Goal: Task Accomplishment & Management: Use online tool/utility

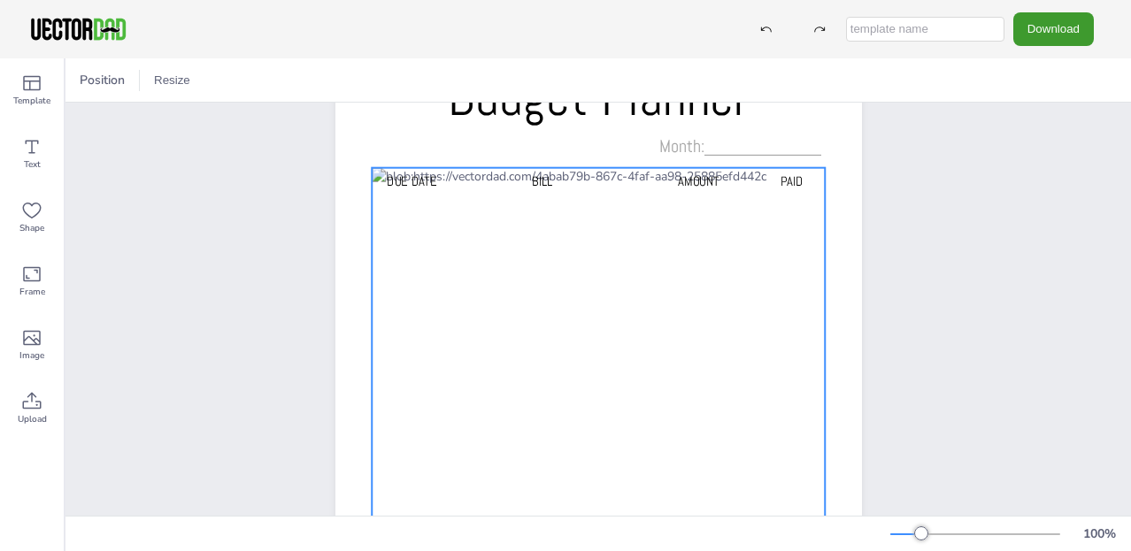
scroll to position [92, 0]
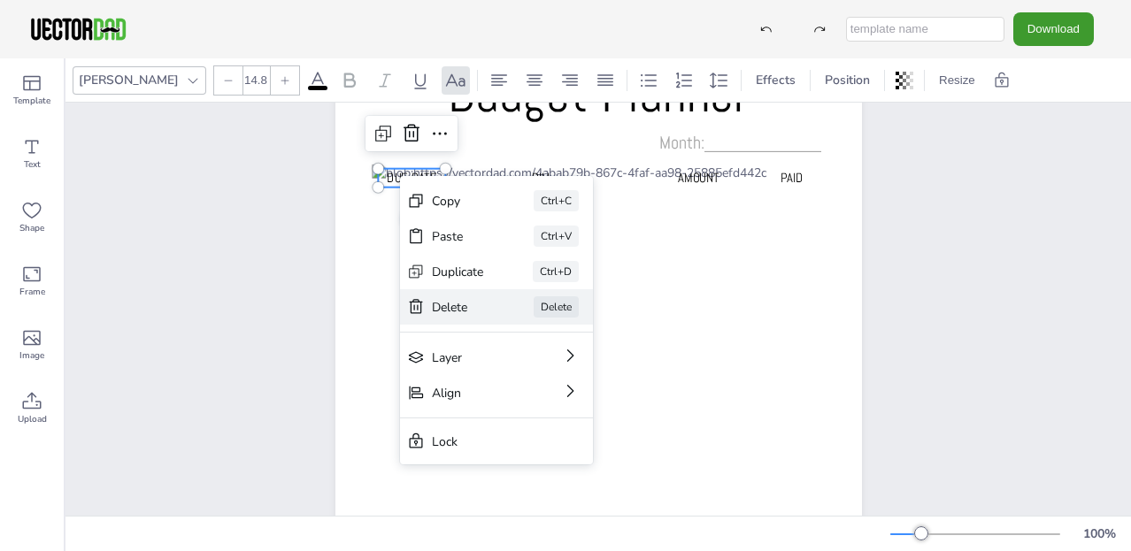
click at [454, 307] on div "Delete" at bounding box center [458, 307] width 52 height 17
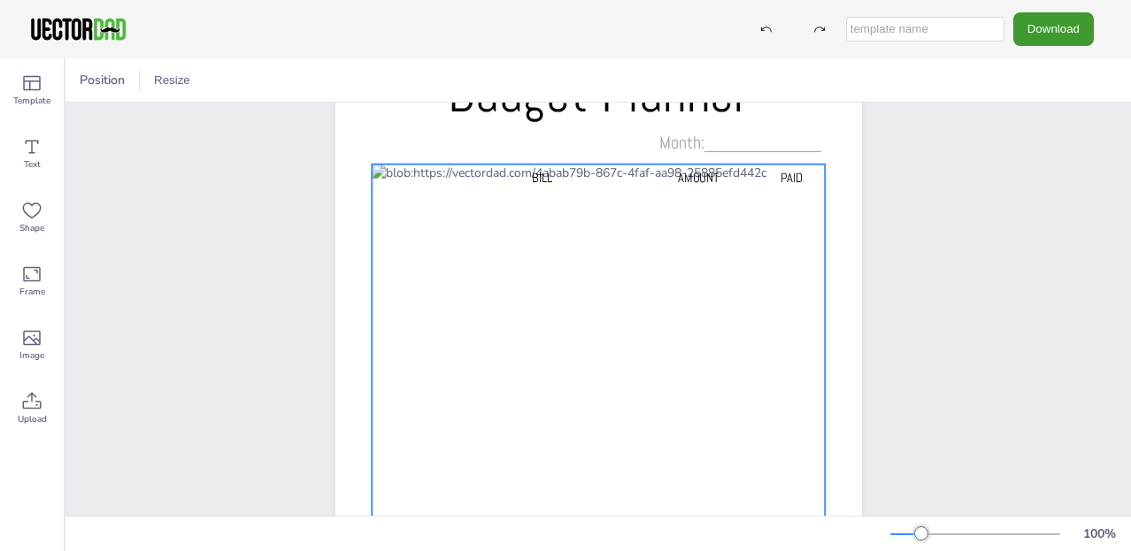
click at [396, 173] on div at bounding box center [599, 455] width 454 height 580
click at [404, 176] on div at bounding box center [599, 455] width 454 height 580
click at [405, 174] on div at bounding box center [599, 455] width 454 height 580
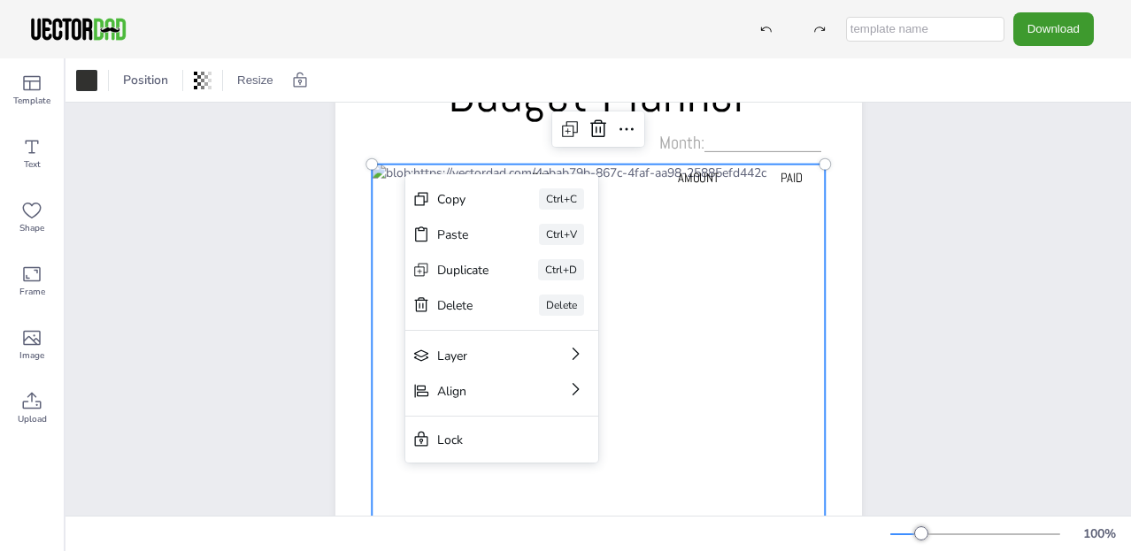
click at [405, 174] on div at bounding box center [599, 455] width 454 height 580
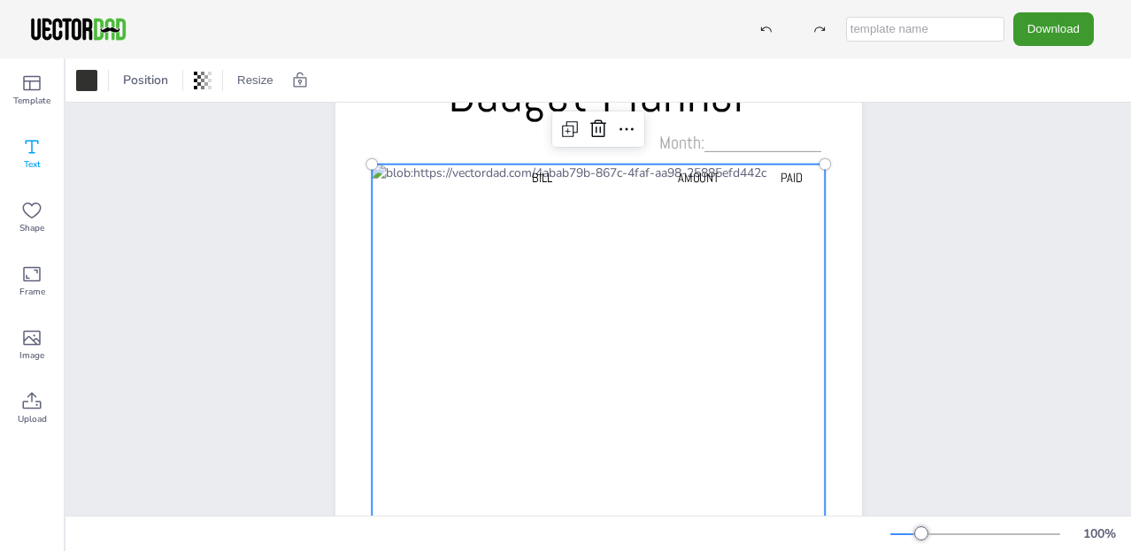
click at [35, 146] on icon at bounding box center [31, 146] width 21 height 21
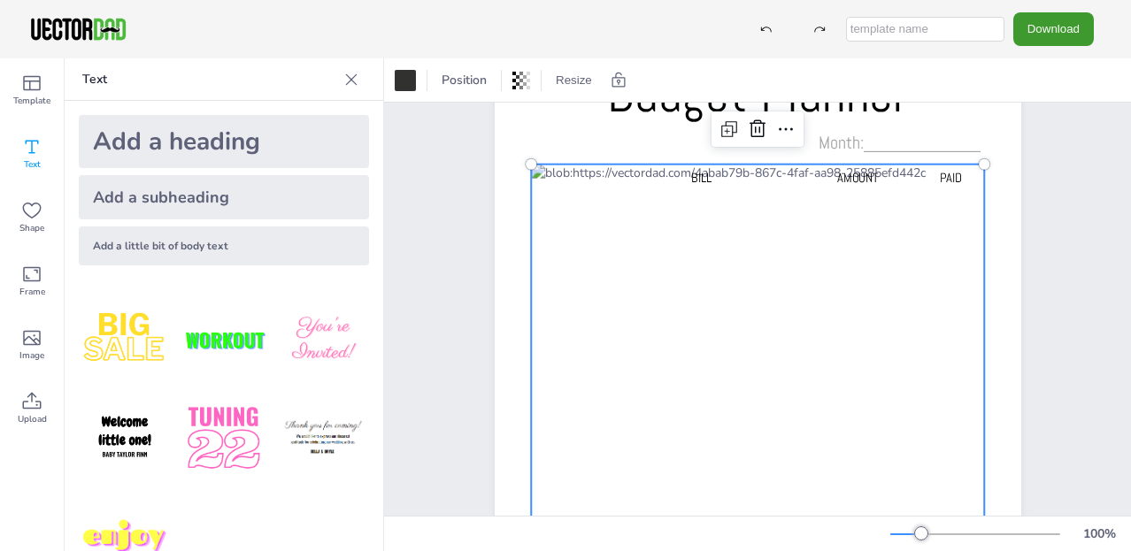
click at [542, 173] on div at bounding box center [758, 455] width 454 height 580
click at [540, 173] on div at bounding box center [758, 455] width 454 height 580
click at [109, 138] on div "Add a heading" at bounding box center [224, 141] width 290 height 53
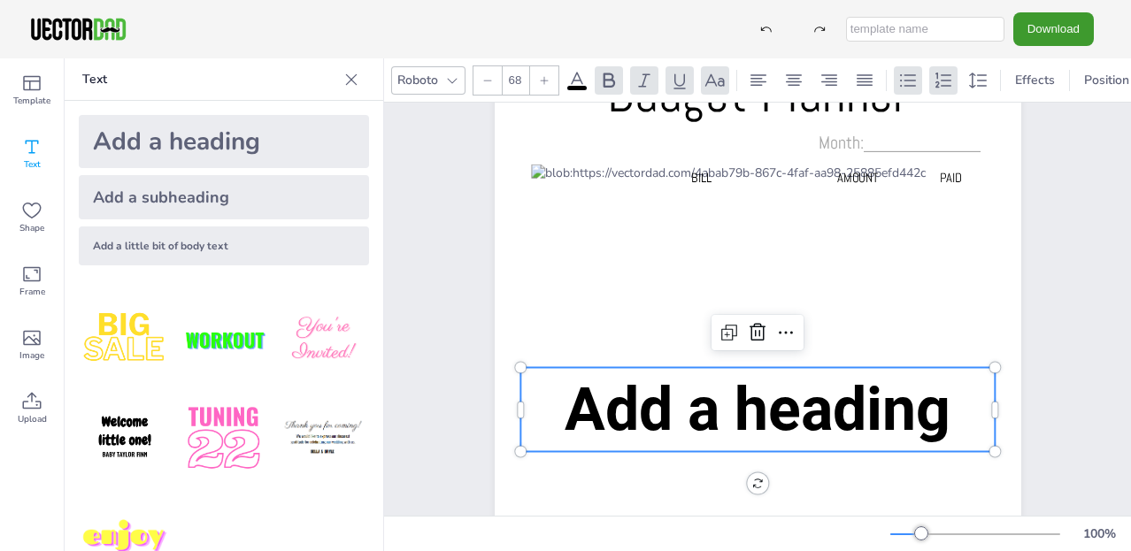
click at [146, 81] on p "Text" at bounding box center [209, 79] width 255 height 42
click at [122, 77] on p "Text" at bounding box center [209, 79] width 255 height 42
click at [96, 76] on p "Text" at bounding box center [209, 79] width 255 height 42
click at [580, 70] on icon at bounding box center [576, 80] width 21 height 21
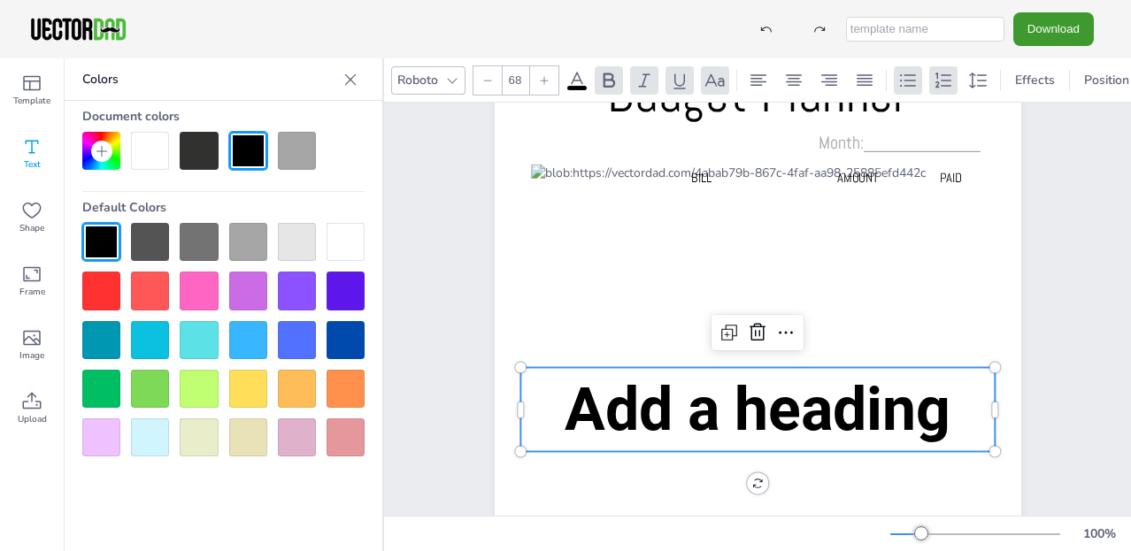
click at [242, 144] on div at bounding box center [248, 151] width 38 height 38
click at [455, 76] on icon at bounding box center [452, 80] width 14 height 14
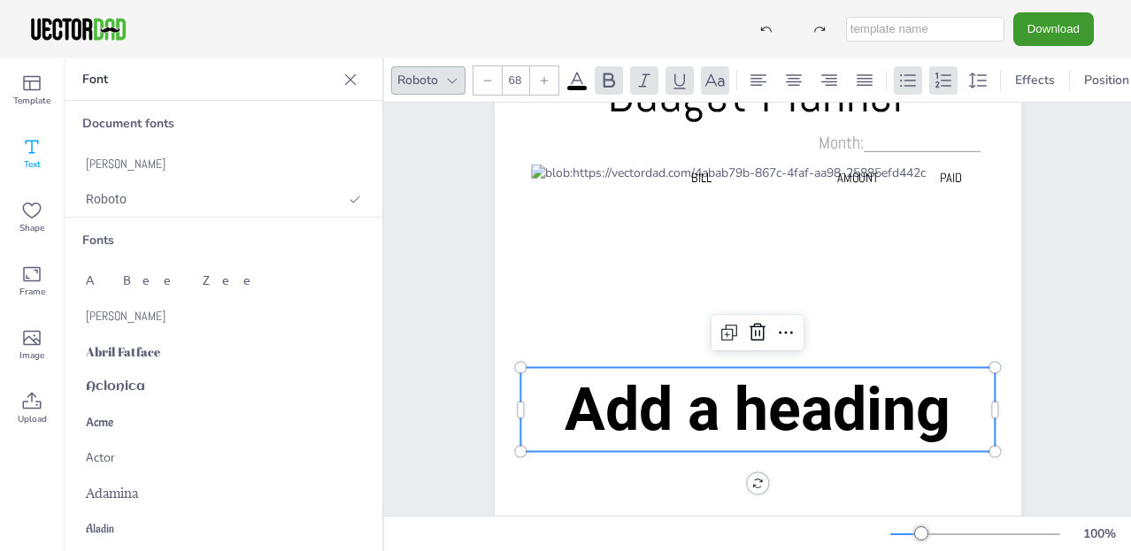
click at [455, 73] on icon at bounding box center [452, 80] width 14 height 14
click at [127, 79] on p "Font" at bounding box center [209, 79] width 254 height 42
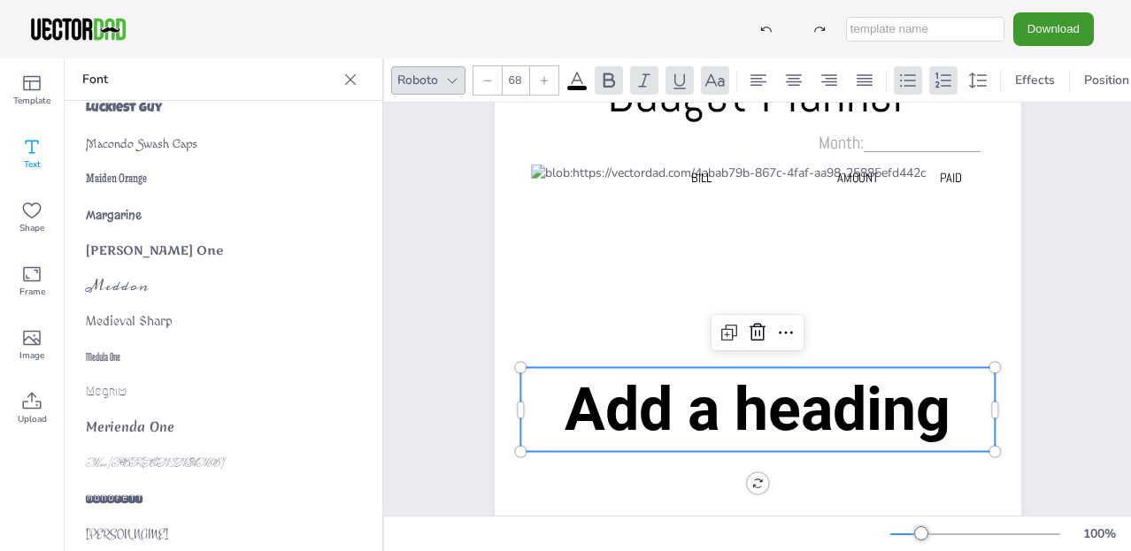
scroll to position [5714, 0]
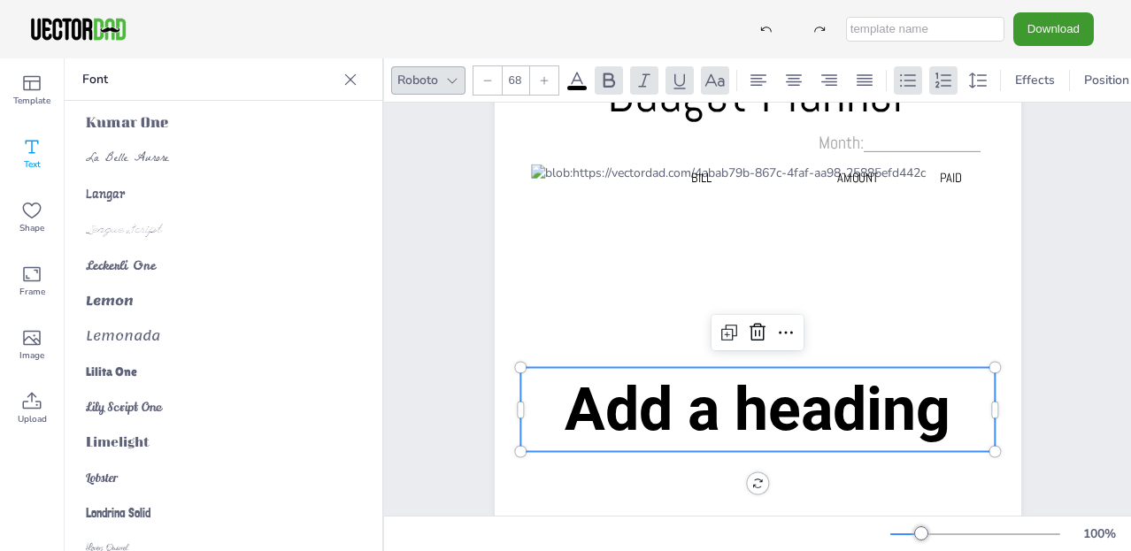
click at [348, 78] on icon at bounding box center [351, 80] width 18 height 18
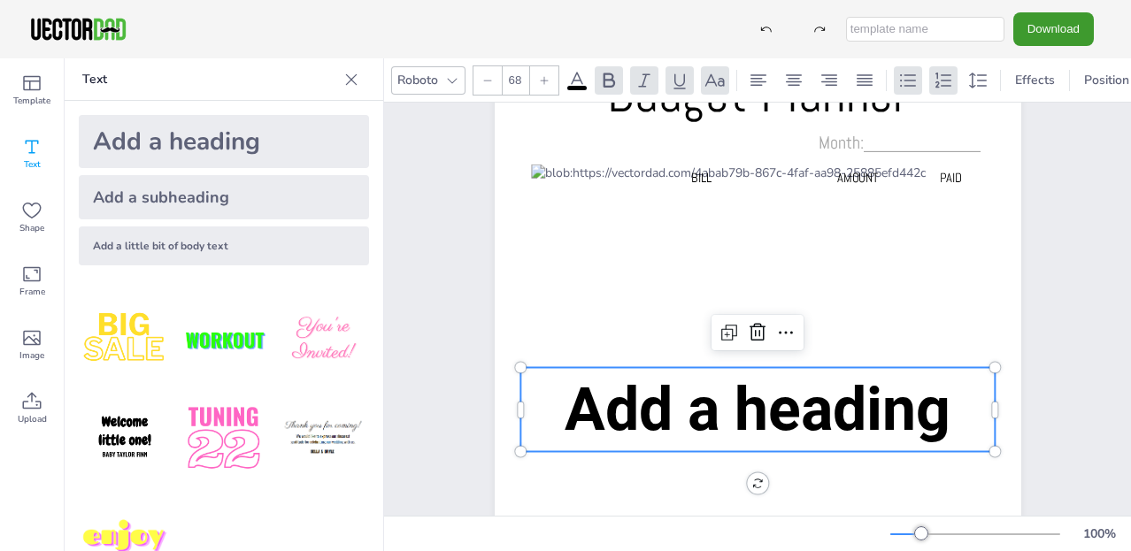
click at [353, 72] on icon at bounding box center [351, 80] width 18 height 18
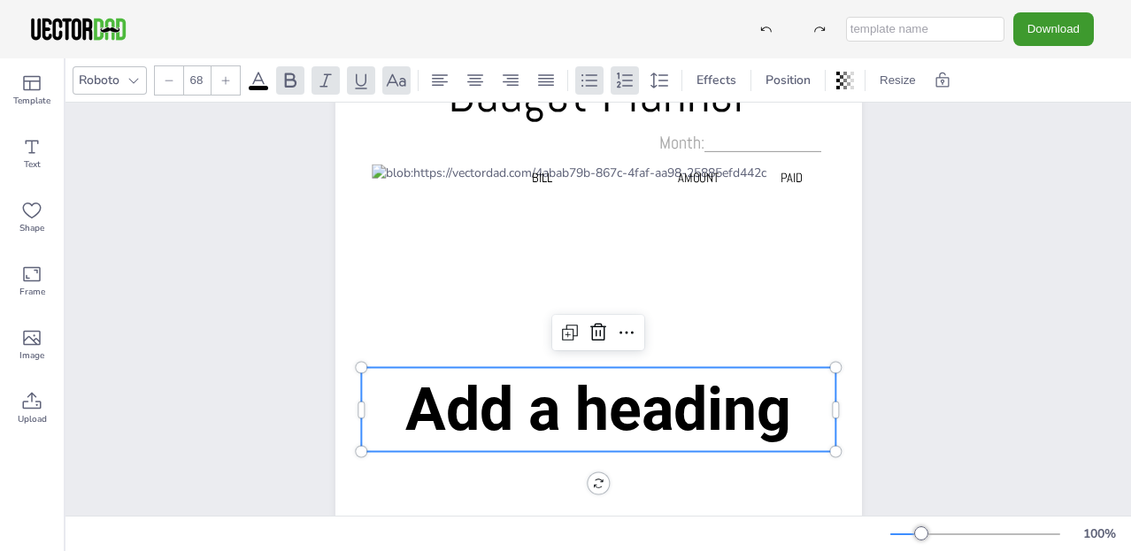
click at [386, 402] on p "Add a heading" at bounding box center [598, 410] width 474 height 84
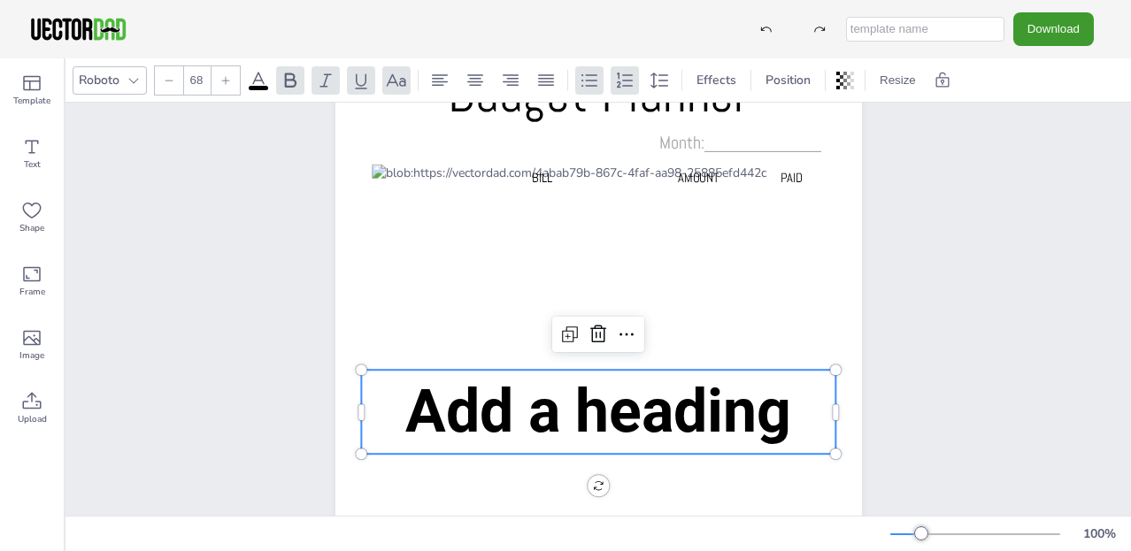
click at [415, 410] on span "Add a heading" at bounding box center [598, 411] width 386 height 71
click at [417, 412] on span "Add a heading" at bounding box center [598, 411] width 386 height 71
click at [359, 412] on div at bounding box center [361, 412] width 14 height 84
click at [373, 405] on p "Add a heading" at bounding box center [598, 412] width 474 height 84
click at [32, 144] on icon at bounding box center [31, 146] width 21 height 21
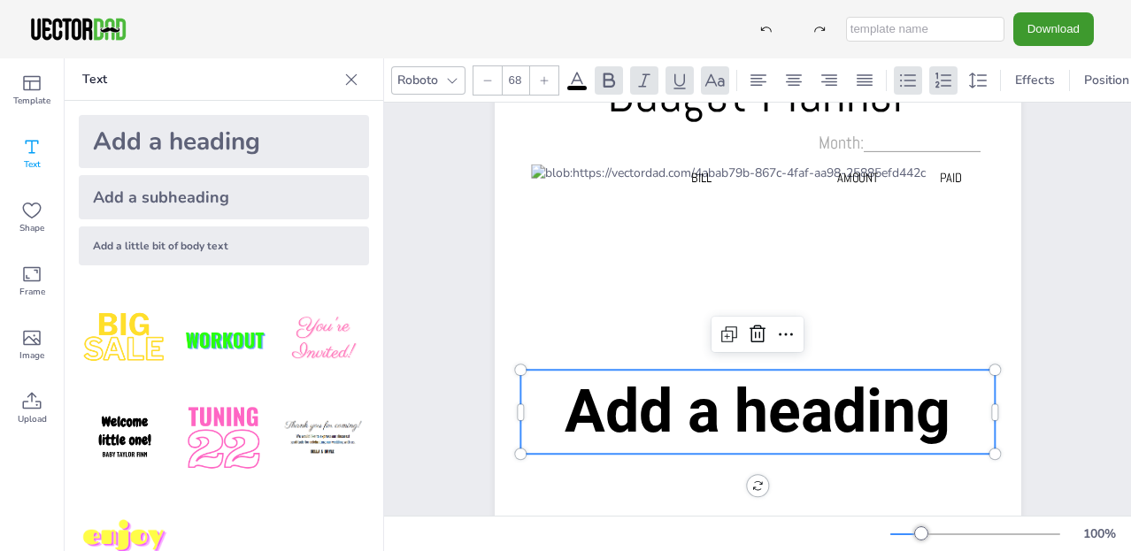
click at [582, 416] on span "Add a heading" at bounding box center [758, 411] width 386 height 71
click at [144, 136] on div "Add a heading" at bounding box center [224, 141] width 290 height 53
type input "--"
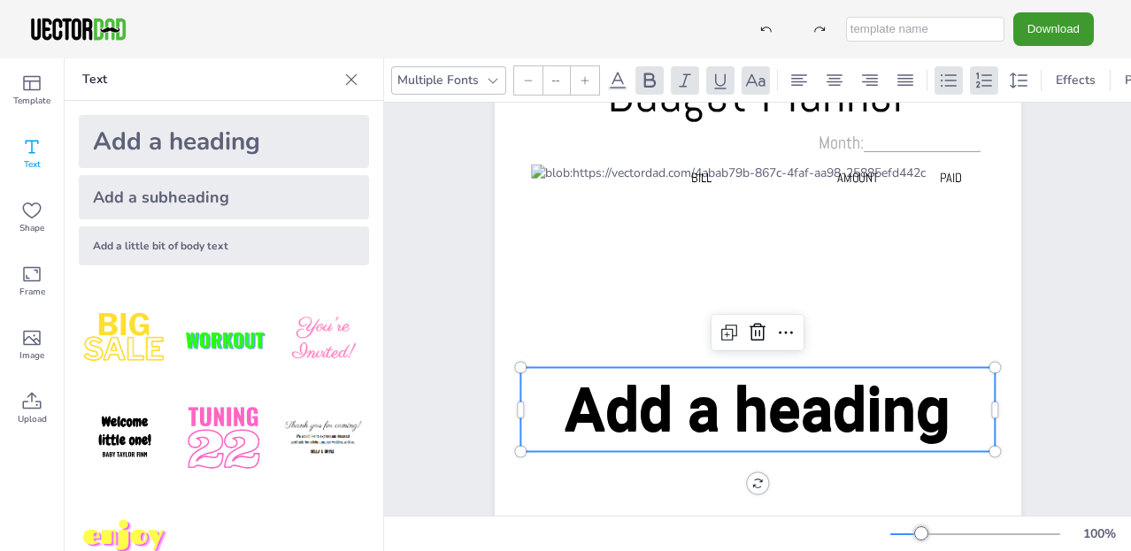
click at [129, 77] on p "Text" at bounding box center [209, 79] width 255 height 42
click at [100, 77] on p "Text" at bounding box center [209, 79] width 255 height 42
click at [103, 78] on p "Text" at bounding box center [209, 79] width 255 height 42
click at [105, 78] on p "Text" at bounding box center [209, 79] width 255 height 42
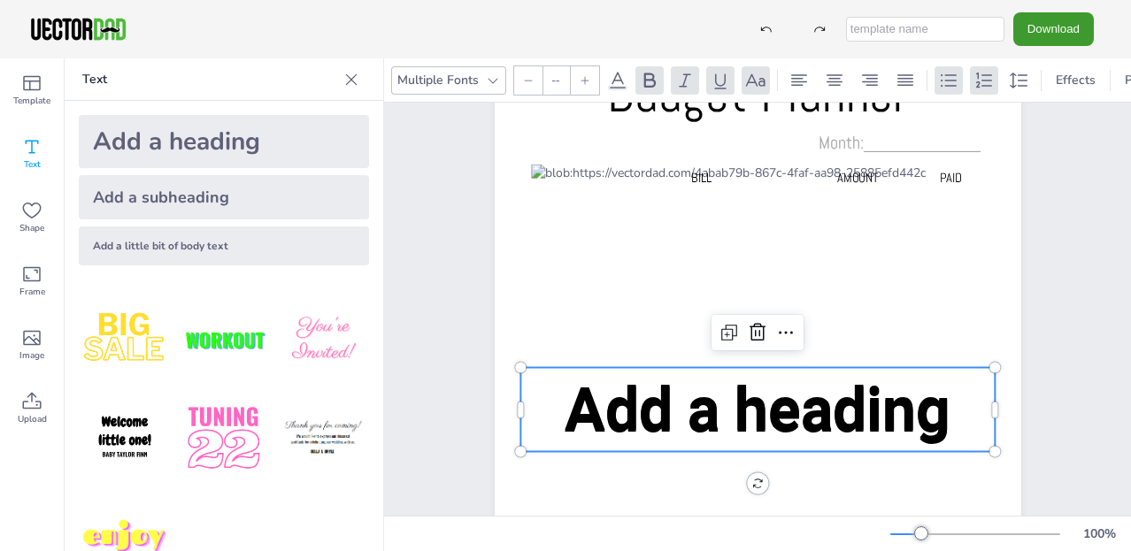
click at [108, 79] on p "Text" at bounding box center [209, 79] width 255 height 42
click at [35, 82] on icon at bounding box center [31, 83] width 21 height 21
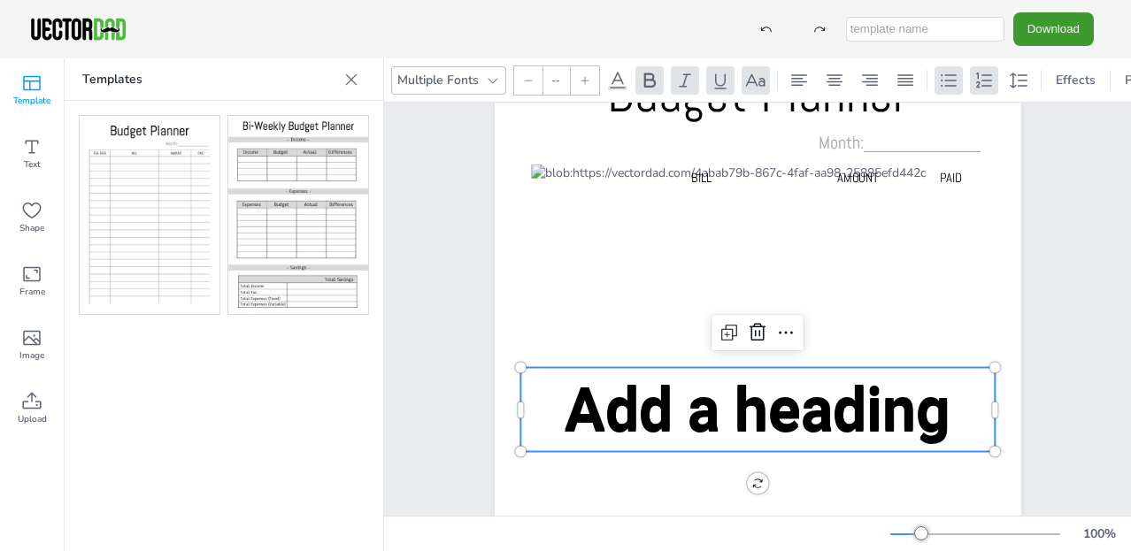
click at [35, 82] on icon at bounding box center [31, 83] width 21 height 21
click at [132, 171] on img at bounding box center [150, 215] width 140 height 198
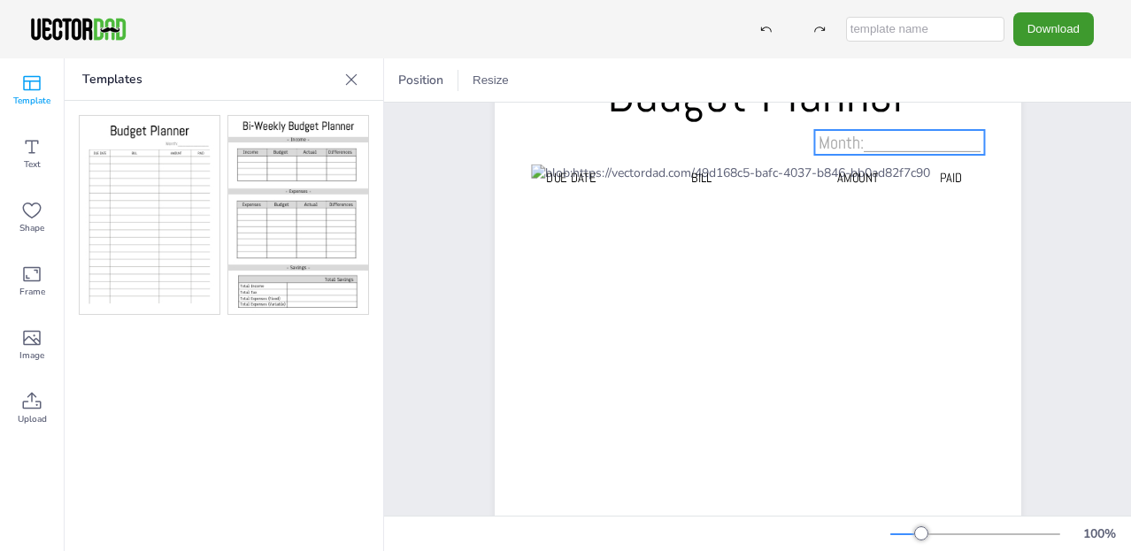
click at [854, 137] on span "Month:____________" at bounding box center [900, 142] width 162 height 23
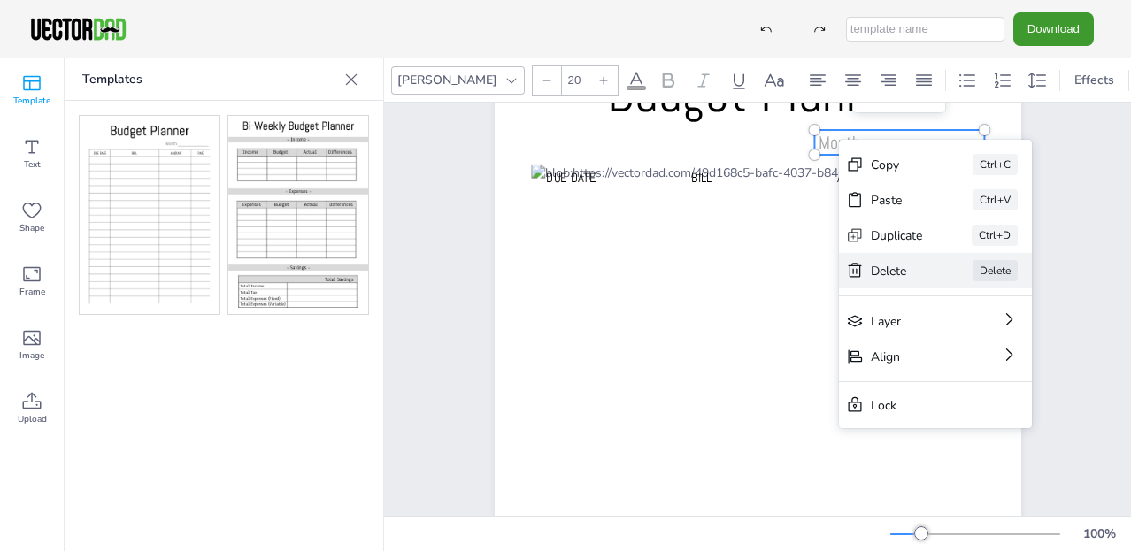
click at [888, 275] on div "Delete" at bounding box center [897, 271] width 52 height 17
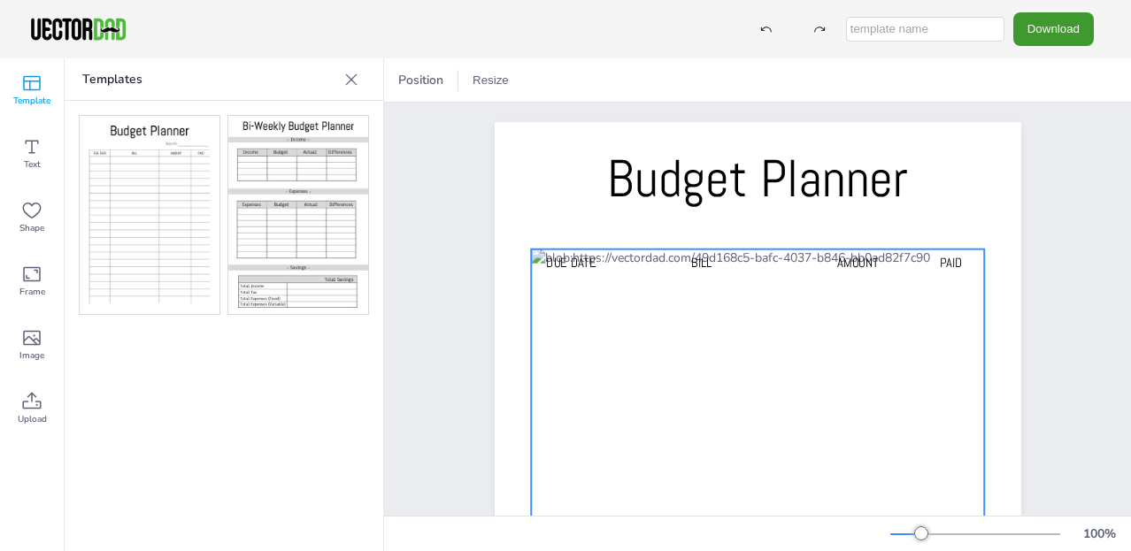
scroll to position [1, 0]
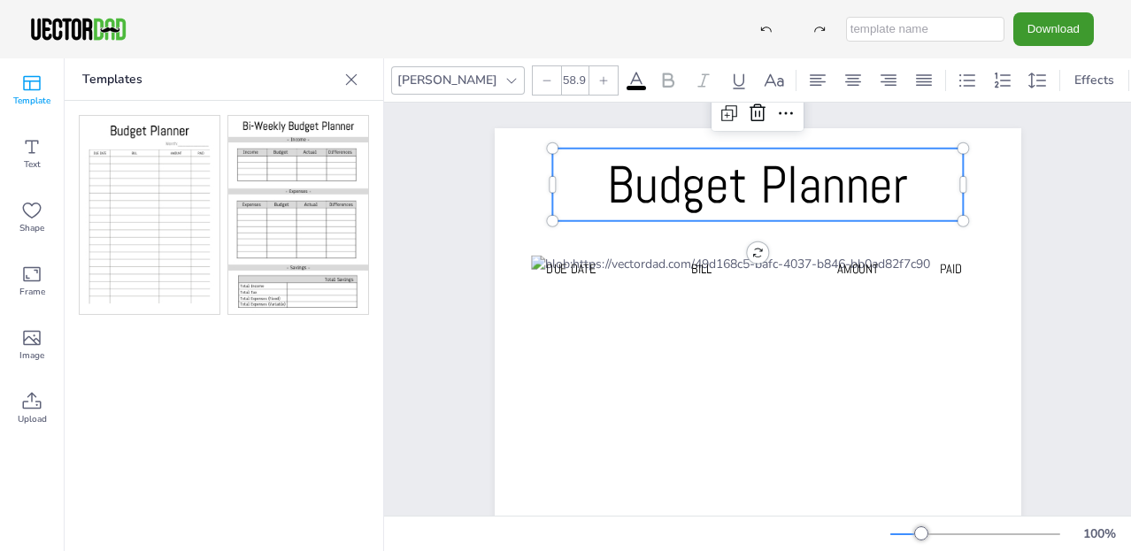
click at [607, 179] on span "Budget Planner" at bounding box center [757, 184] width 301 height 66
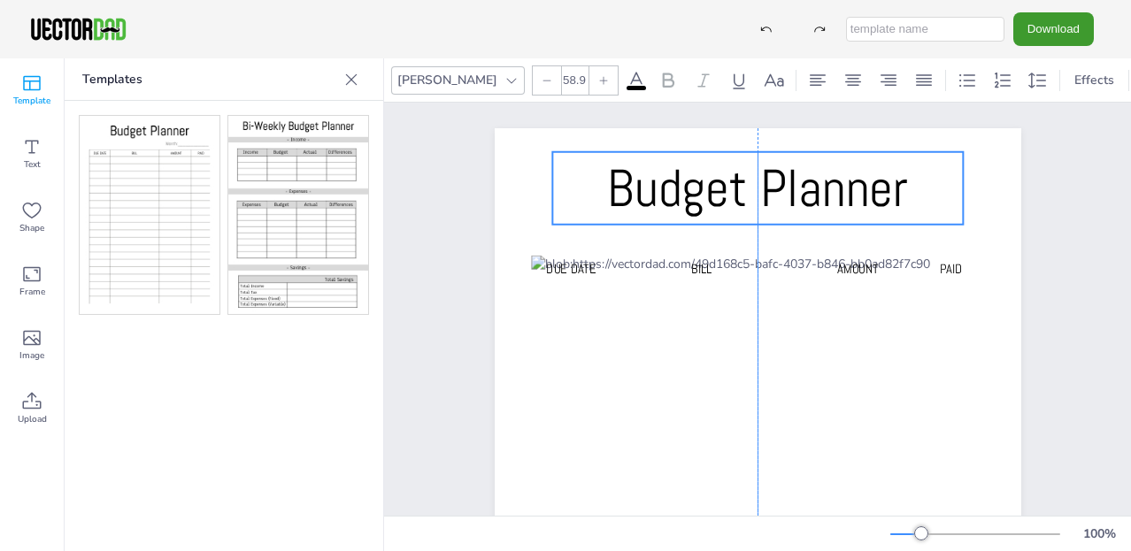
click at [610, 182] on span "Budget Planner" at bounding box center [757, 188] width 301 height 66
click at [542, 75] on icon at bounding box center [547, 80] width 11 height 11
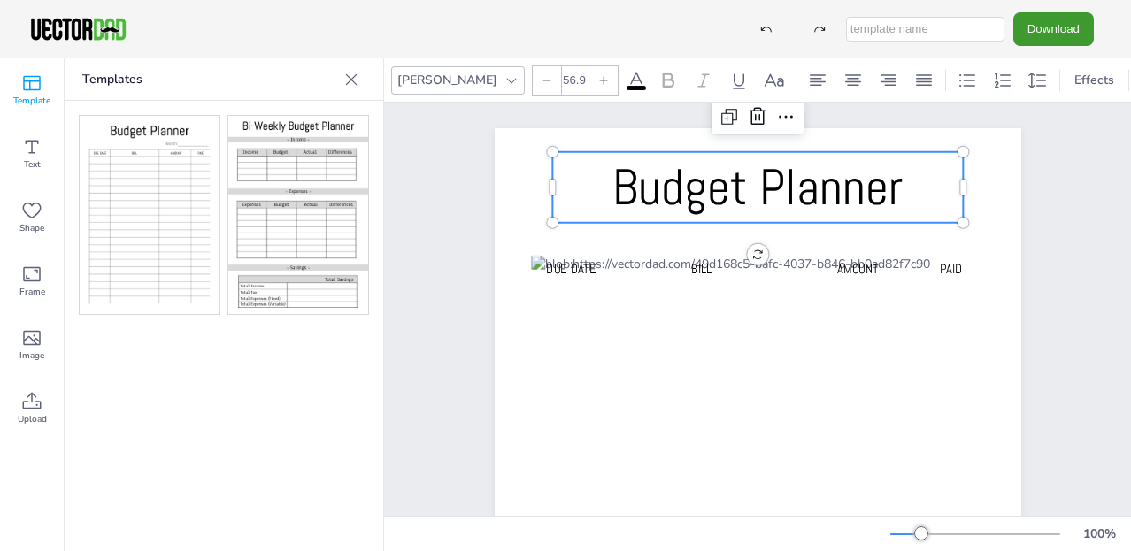
click at [542, 75] on icon at bounding box center [547, 80] width 11 height 11
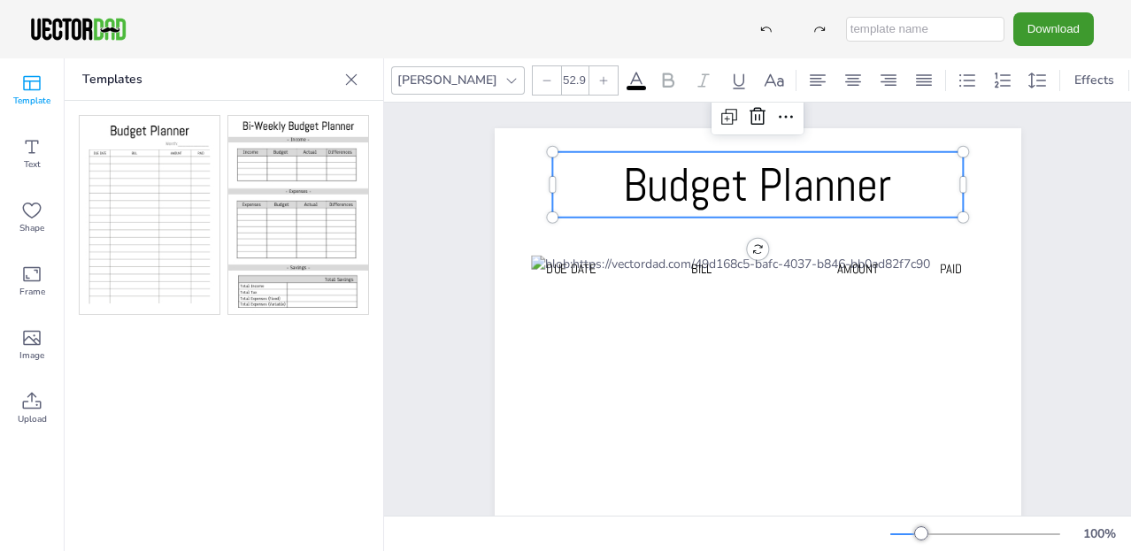
click at [542, 75] on icon at bounding box center [547, 80] width 11 height 11
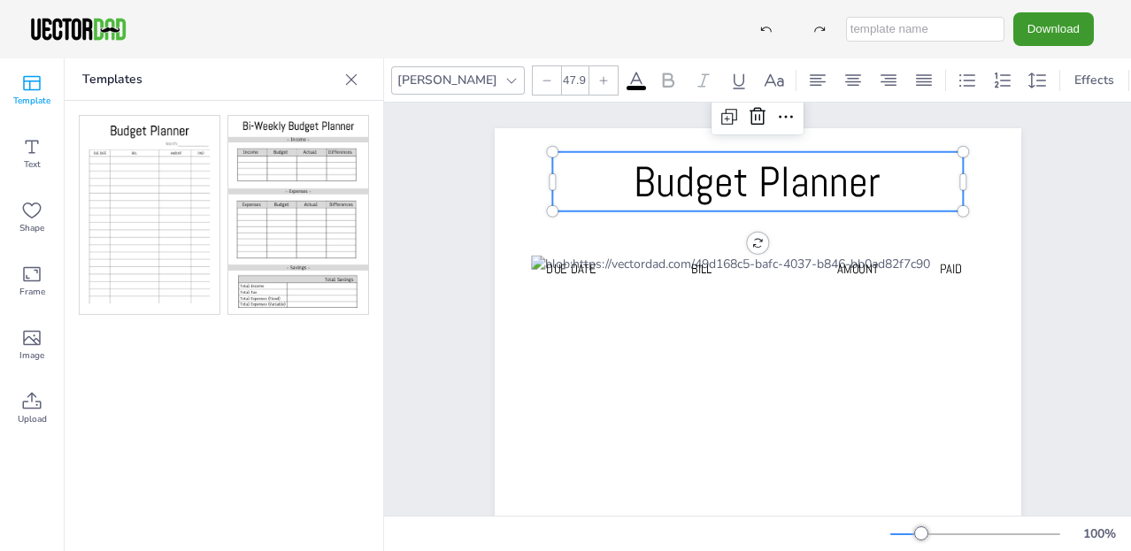
click at [542, 75] on icon at bounding box center [547, 80] width 11 height 11
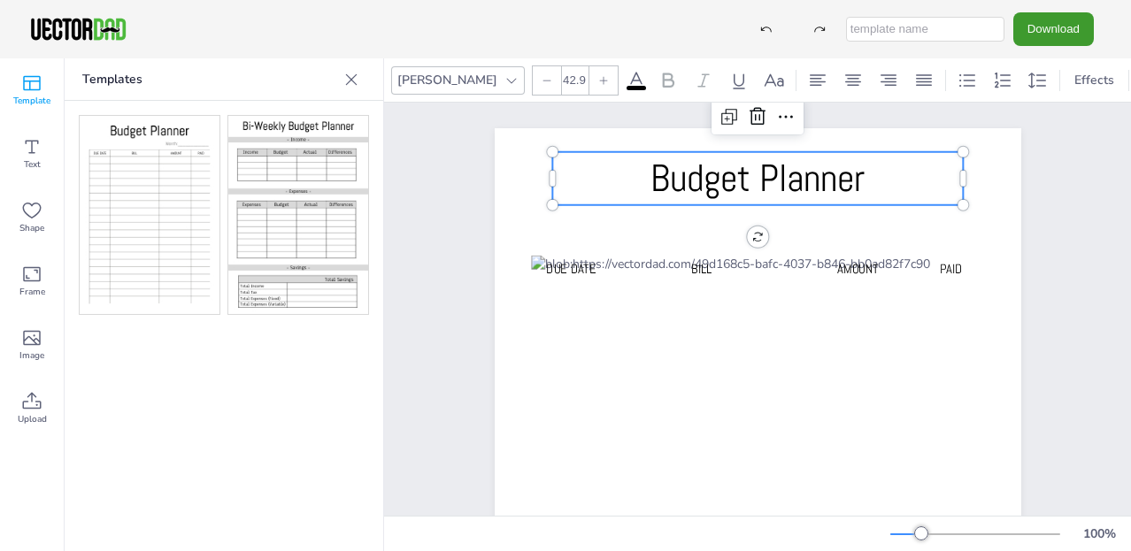
click at [542, 75] on icon at bounding box center [547, 80] width 11 height 11
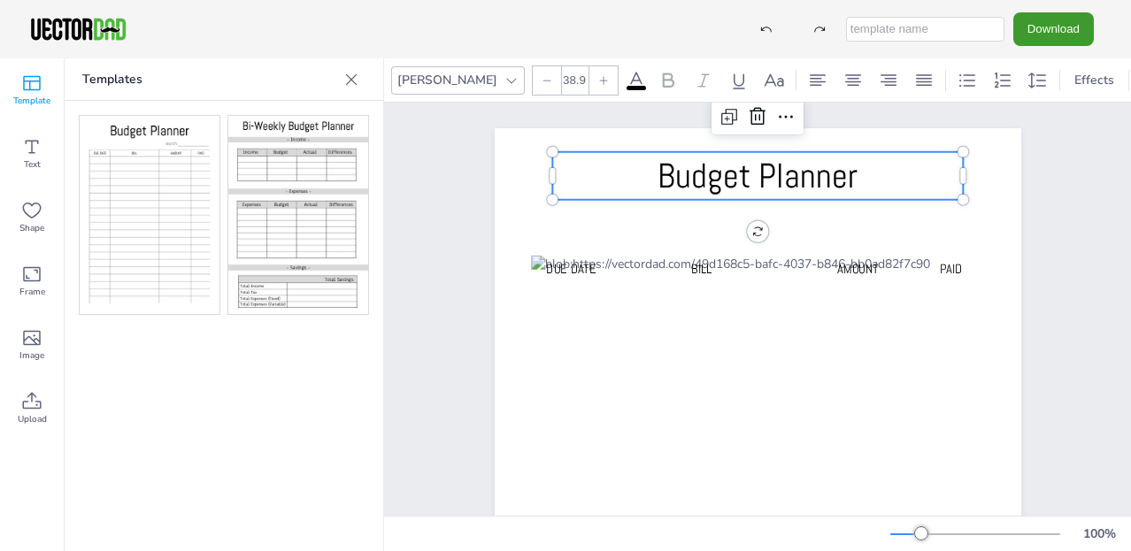
click at [542, 75] on icon at bounding box center [547, 80] width 11 height 11
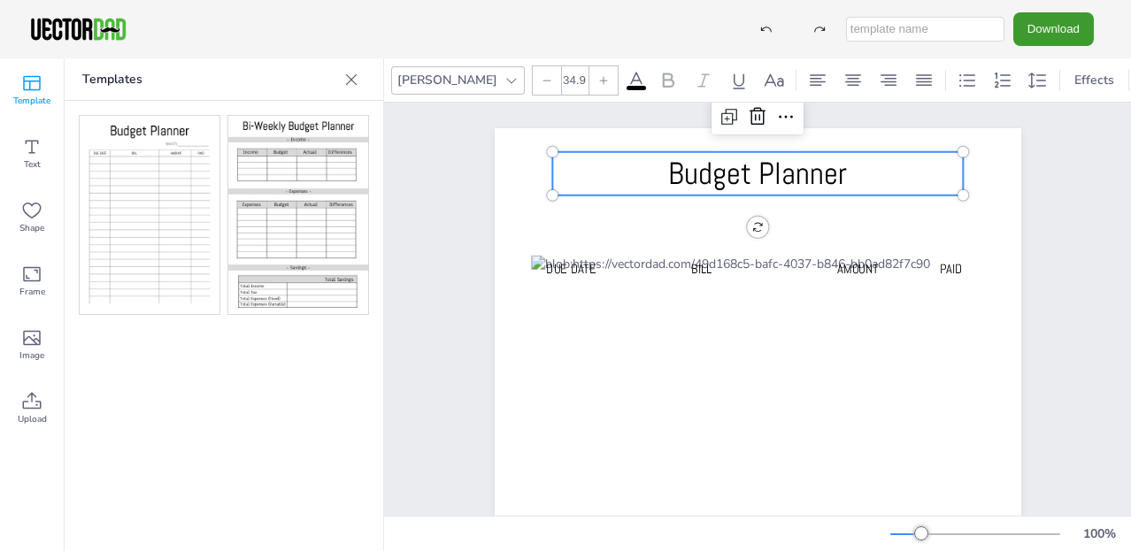
click at [542, 75] on icon at bounding box center [547, 80] width 11 height 11
click at [658, 167] on p "Budget Planner" at bounding box center [757, 173] width 411 height 42
click at [657, 167] on p "Budget Planner" at bounding box center [757, 173] width 411 height 42
click at [34, 143] on icon at bounding box center [31, 146] width 21 height 21
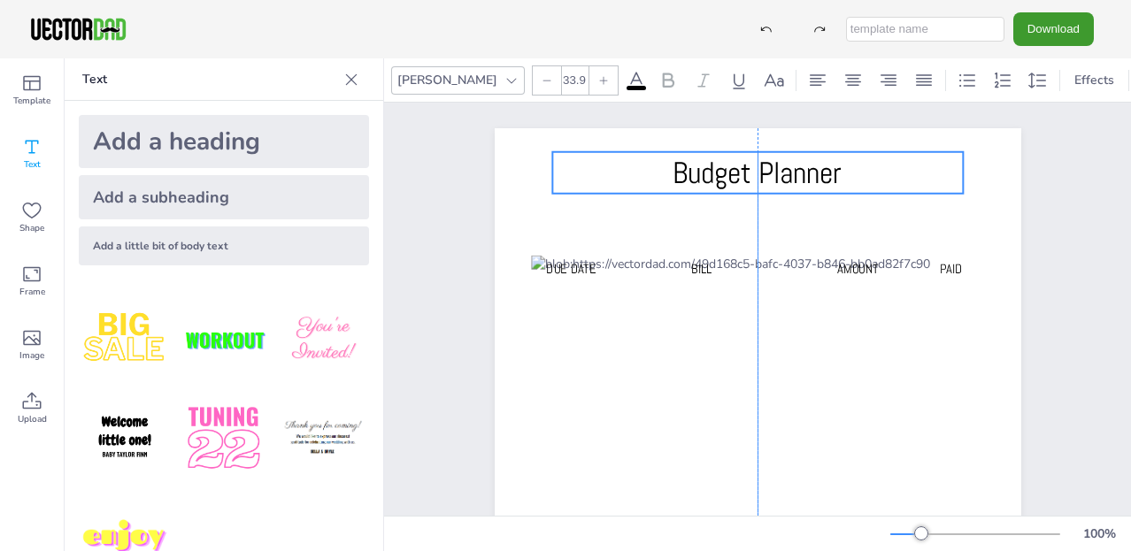
click at [600, 170] on p "Budget Planner" at bounding box center [757, 173] width 411 height 42
click at [602, 169] on p "Budget Planner" at bounding box center [757, 173] width 411 height 42
click at [194, 75] on p "Text" at bounding box center [209, 79] width 255 height 42
click at [151, 144] on div "Add a heading" at bounding box center [224, 141] width 290 height 53
type input "--"
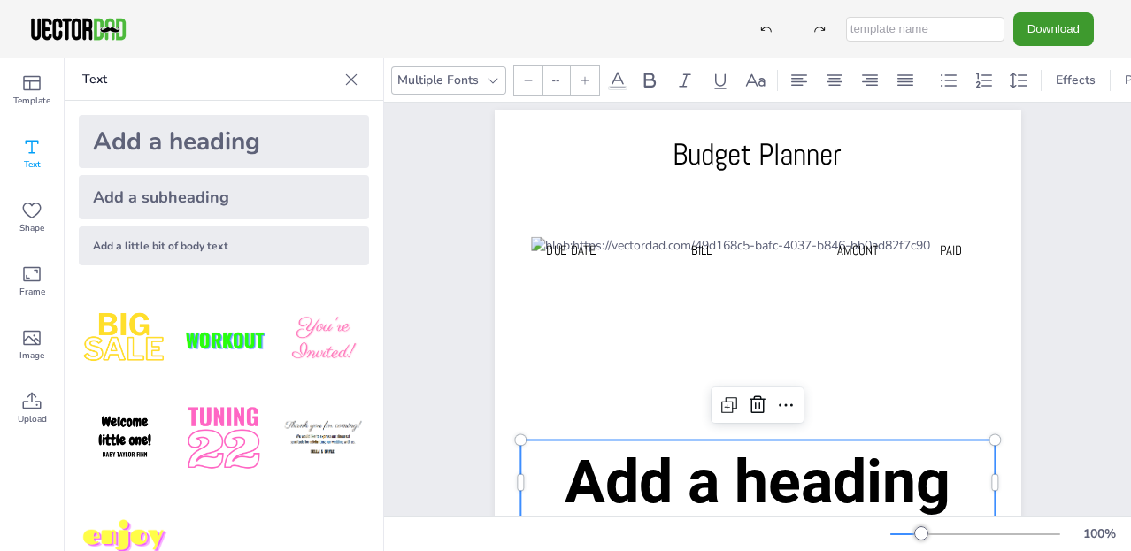
scroll to position [34, 0]
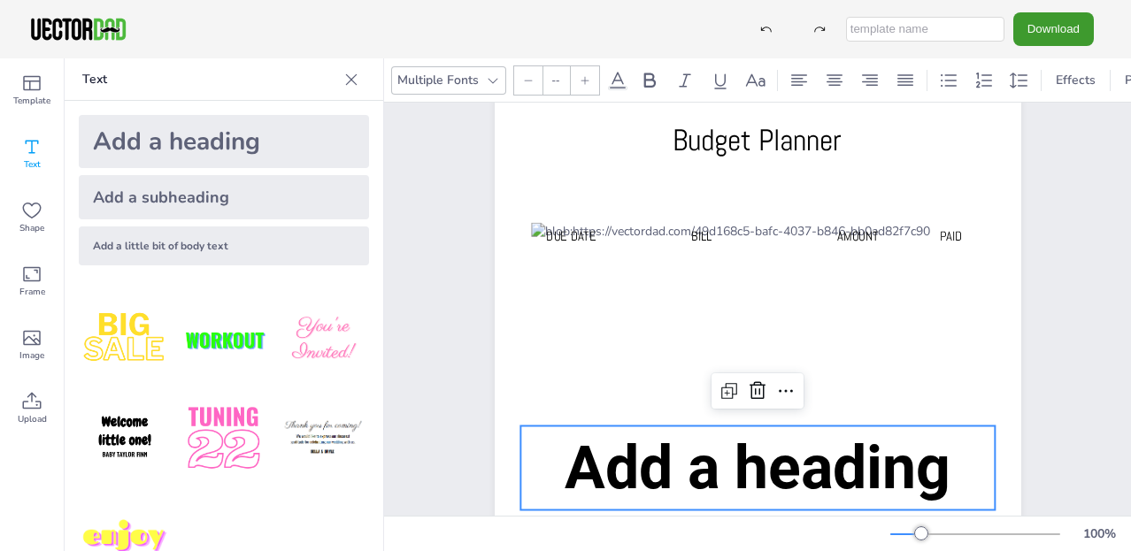
click at [449, 340] on div "Budget Planner Due Date BILL AMOUNT PAID Add a heading" at bounding box center [758, 468] width 679 height 798
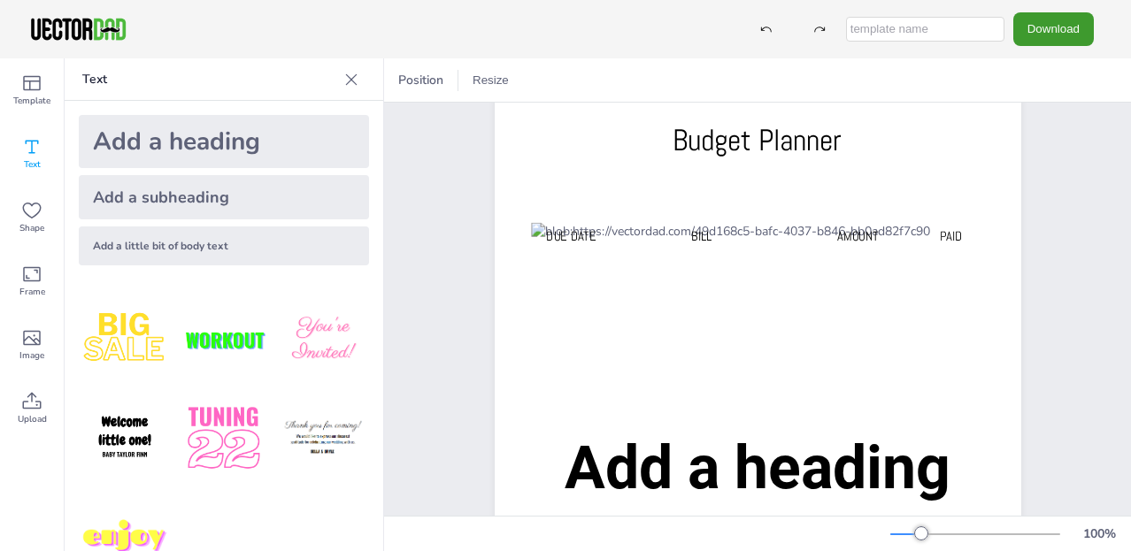
click at [449, 340] on div "Budget Planner Due Date BILL AMOUNT PAID Add a heading" at bounding box center [758, 468] width 679 height 798
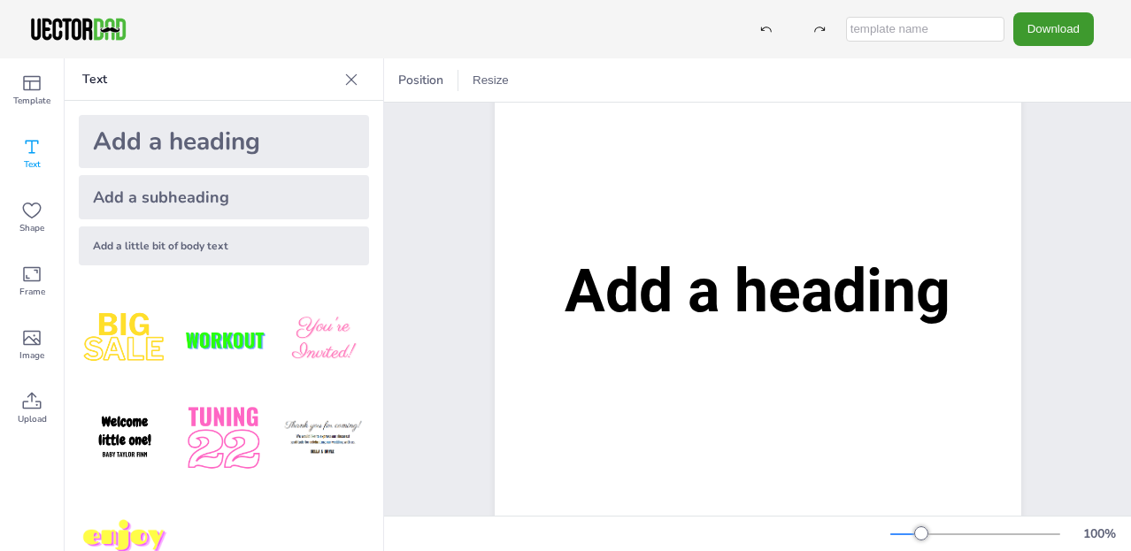
scroll to position [192, 0]
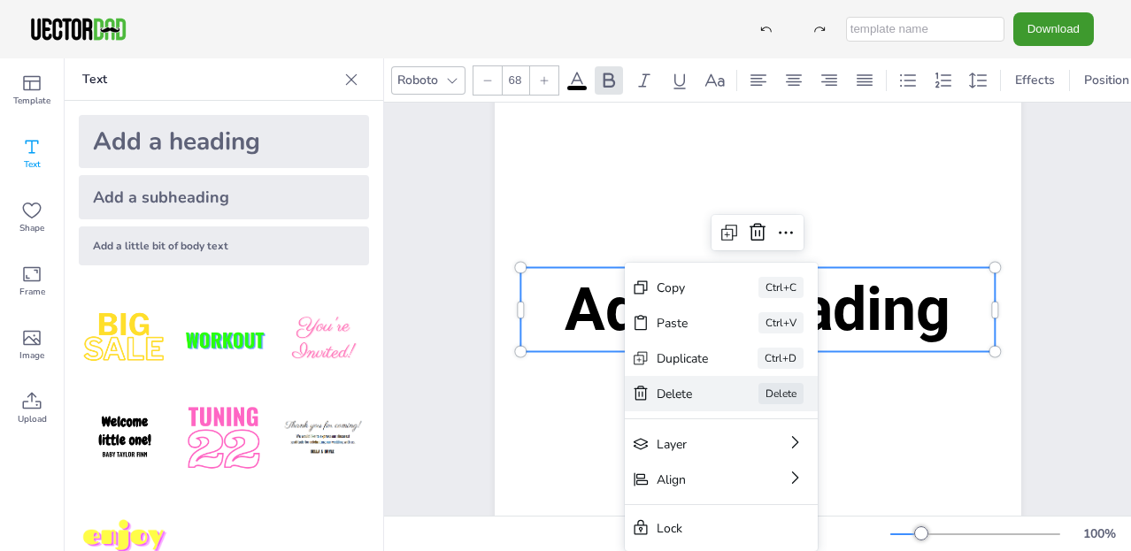
click at [668, 396] on div "Delete" at bounding box center [683, 394] width 52 height 17
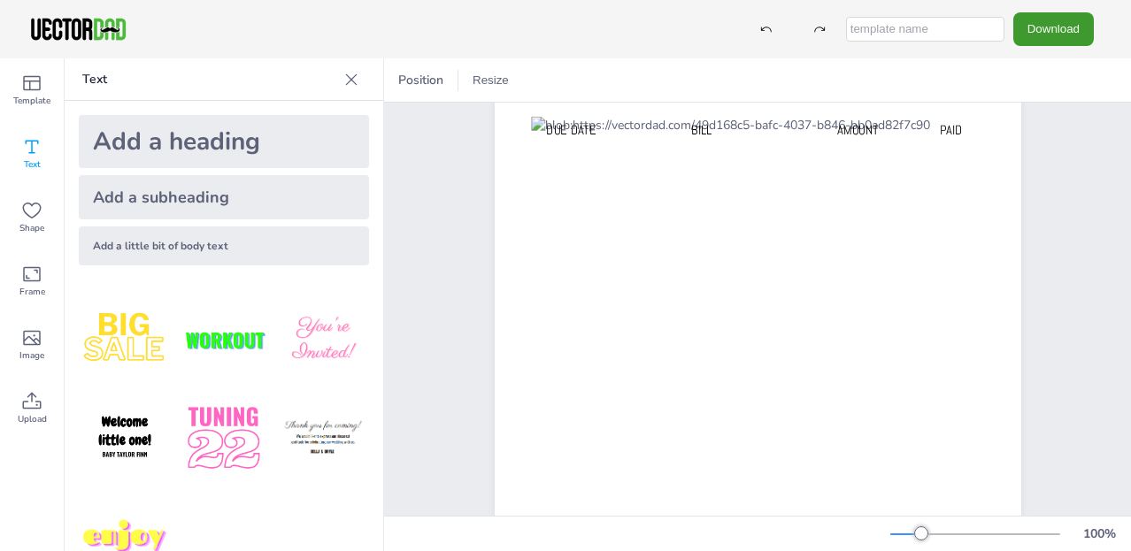
scroll to position [0, 0]
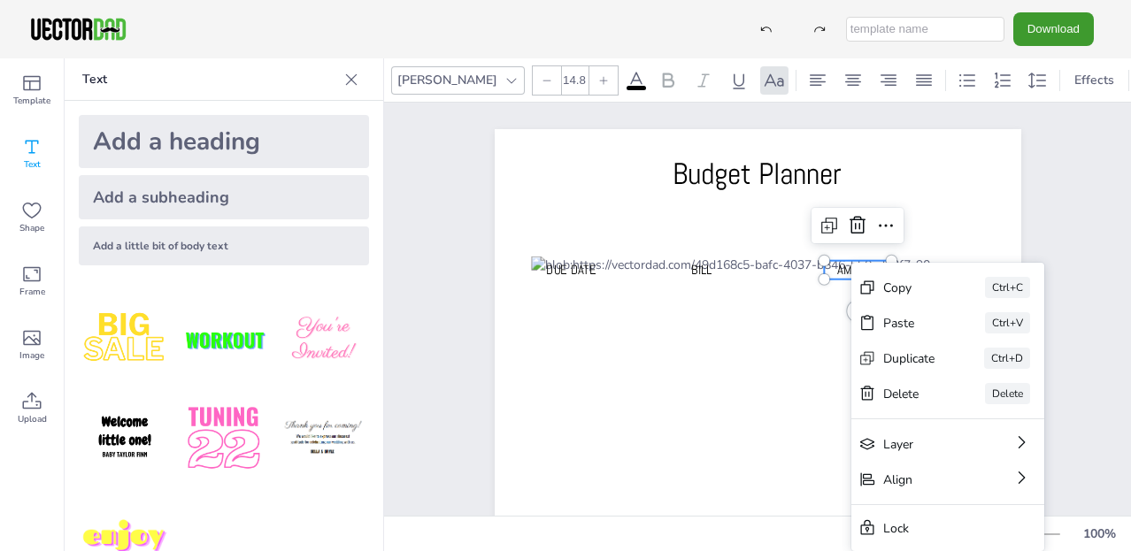
click at [845, 269] on span "AMOUNT" at bounding box center [857, 269] width 42 height 17
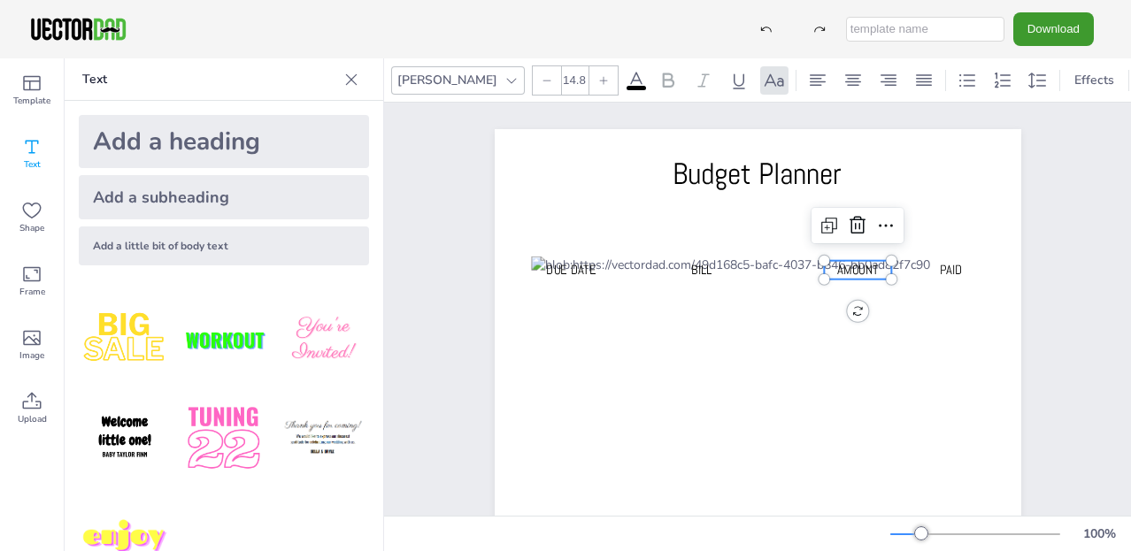
click at [33, 143] on icon at bounding box center [31, 146] width 21 height 21
drag, startPoint x: 33, startPoint y: 143, endPoint x: 834, endPoint y: 268, distance: 810.6
click at [834, 268] on div "Template Text Shape Frame Image Upload Text Add a heading Add a subheading Add …" at bounding box center [565, 304] width 1131 height 493
click at [836, 267] on span "AMOUNT" at bounding box center [857, 269] width 42 height 17
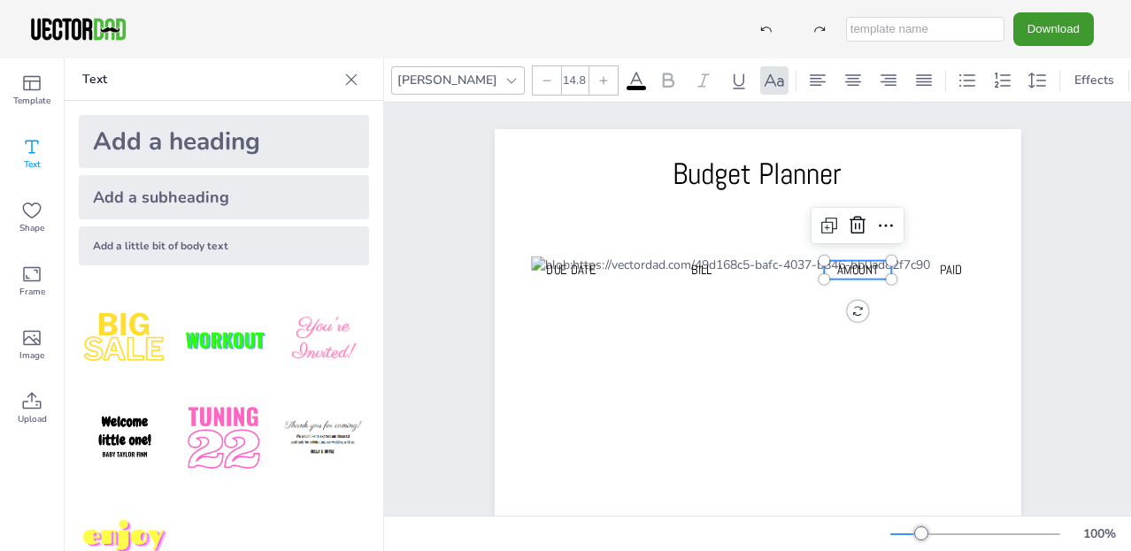
click at [836, 267] on span "AMOUNT" at bounding box center [857, 269] width 42 height 17
type input "14.8"
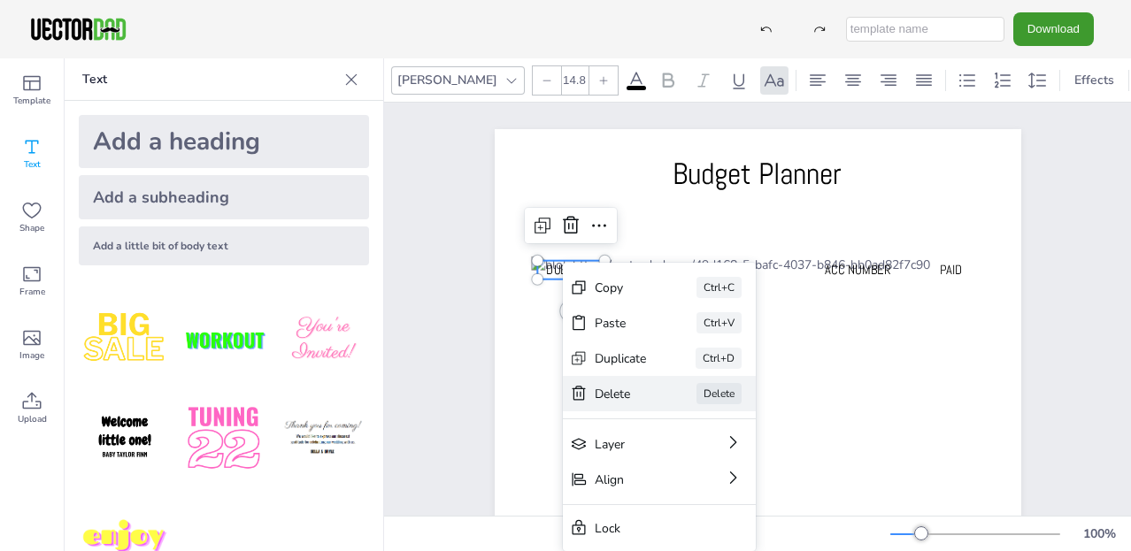
click at [614, 390] on div "Delete" at bounding box center [621, 394] width 52 height 17
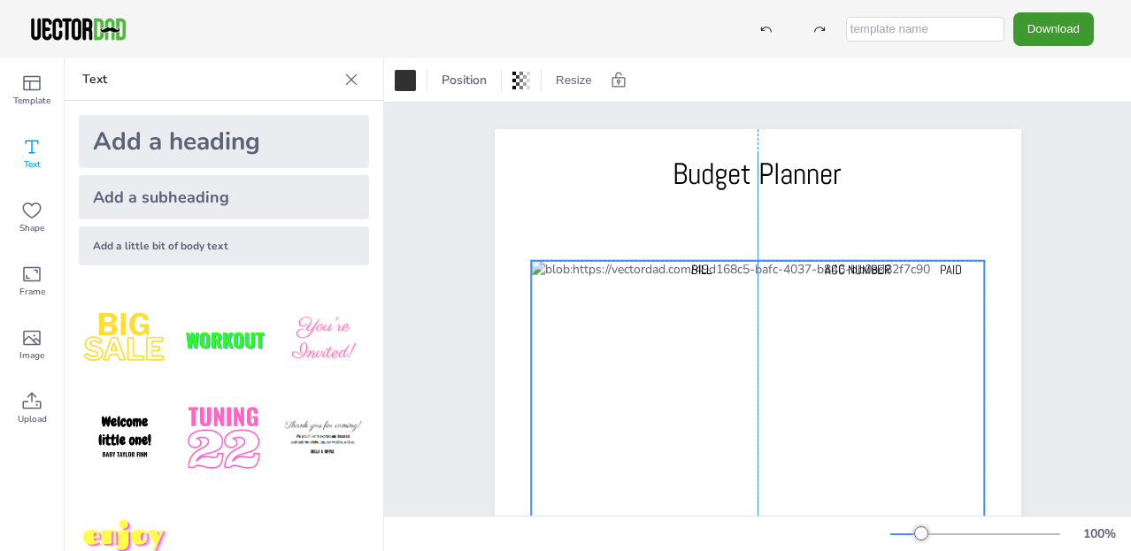
click at [603, 274] on div at bounding box center [758, 551] width 454 height 580
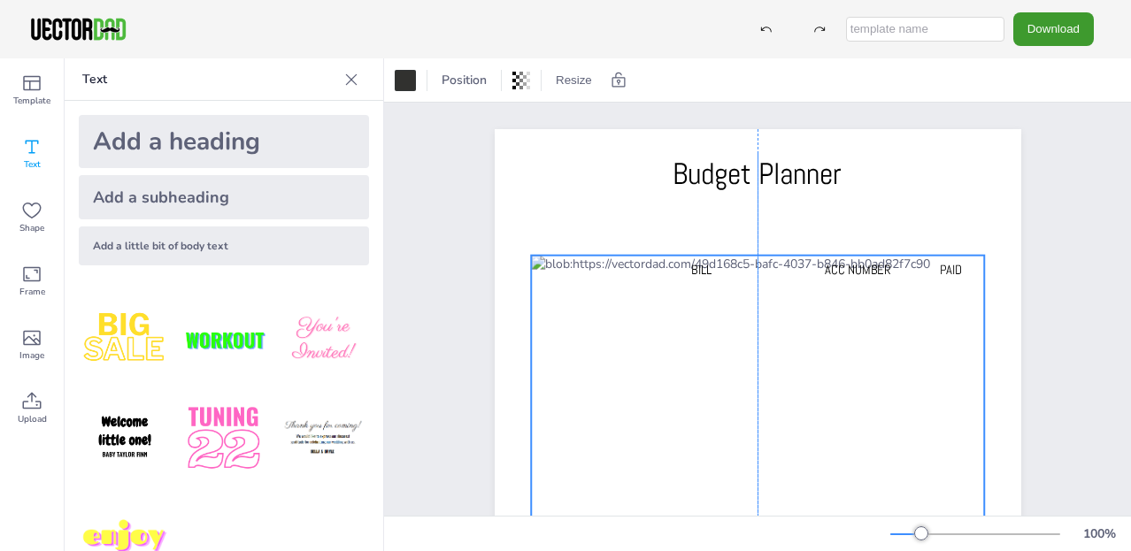
click at [602, 273] on div at bounding box center [758, 546] width 454 height 580
click at [942, 265] on span "PAID" at bounding box center [950, 269] width 23 height 17
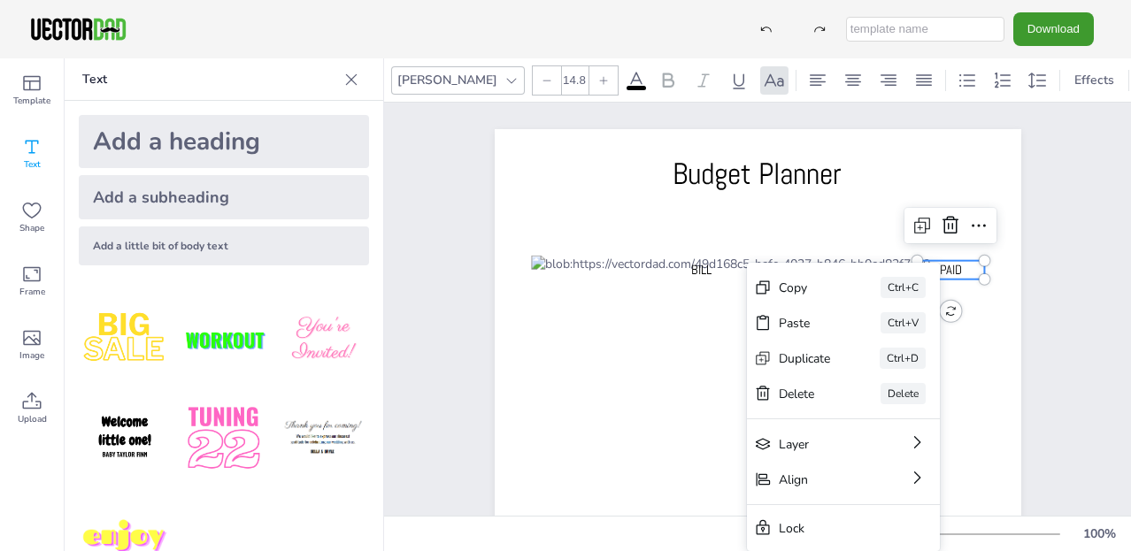
click at [958, 266] on p "PAID" at bounding box center [950, 270] width 67 height 19
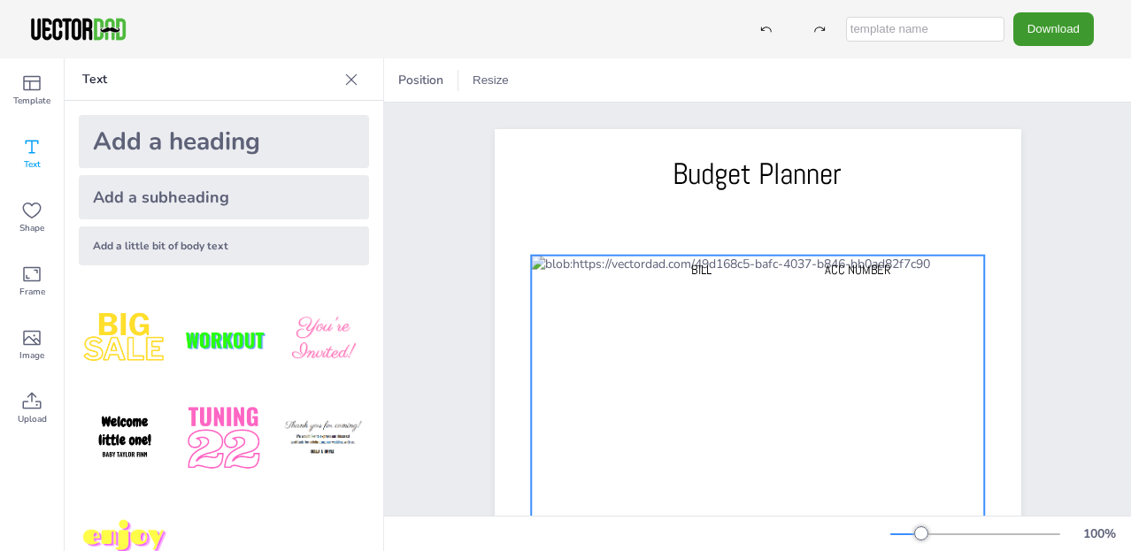
click at [942, 266] on div at bounding box center [758, 546] width 454 height 580
click at [941, 266] on div at bounding box center [758, 546] width 454 height 580
click at [938, 271] on div at bounding box center [758, 546] width 454 height 580
click at [940, 271] on div at bounding box center [758, 546] width 454 height 580
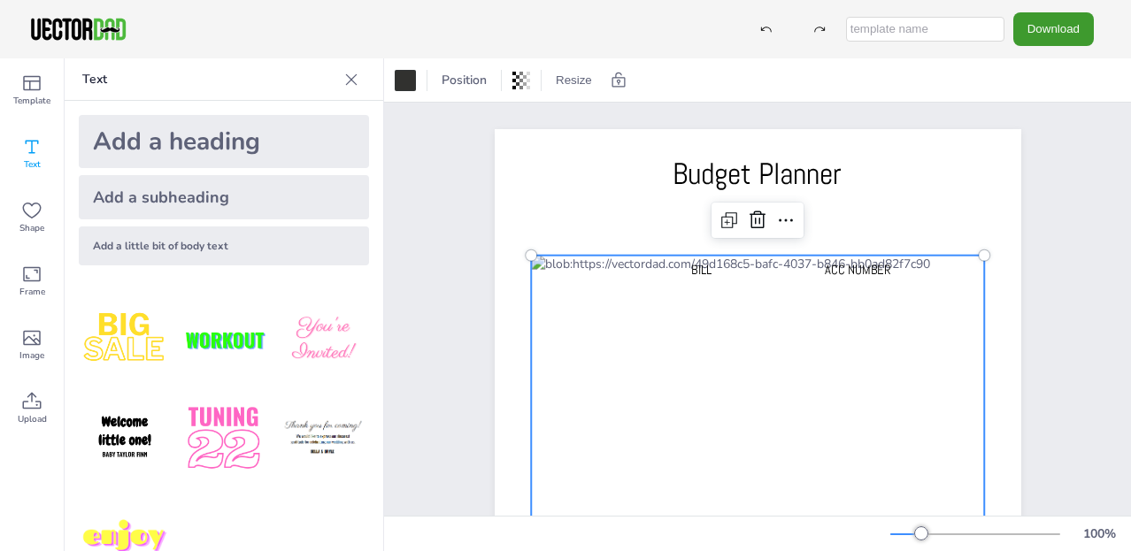
click at [940, 271] on div at bounding box center [758, 546] width 454 height 580
click at [721, 219] on icon at bounding box center [729, 220] width 21 height 21
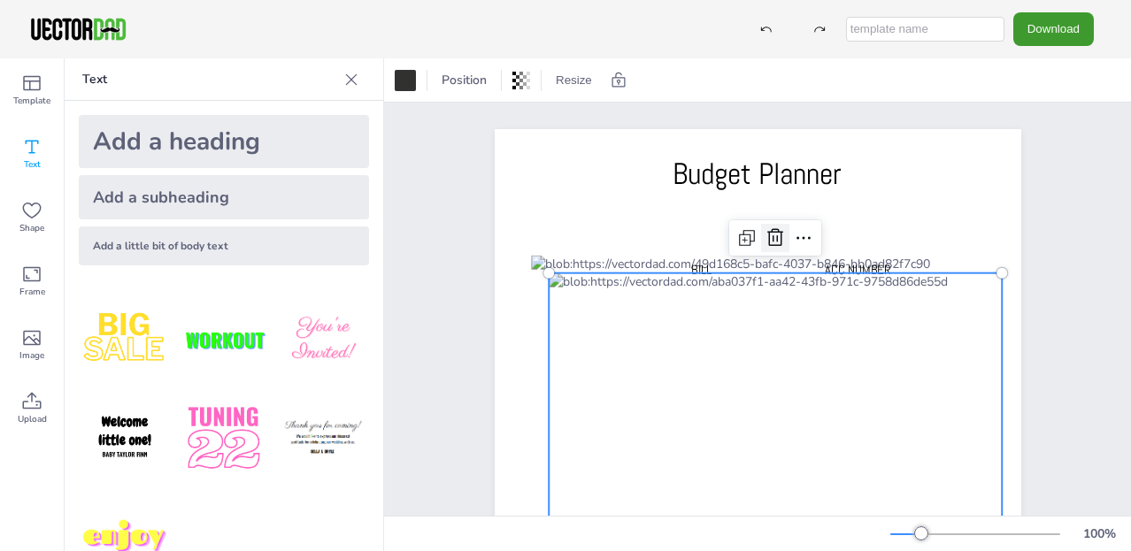
click at [771, 238] on icon at bounding box center [775, 237] width 21 height 21
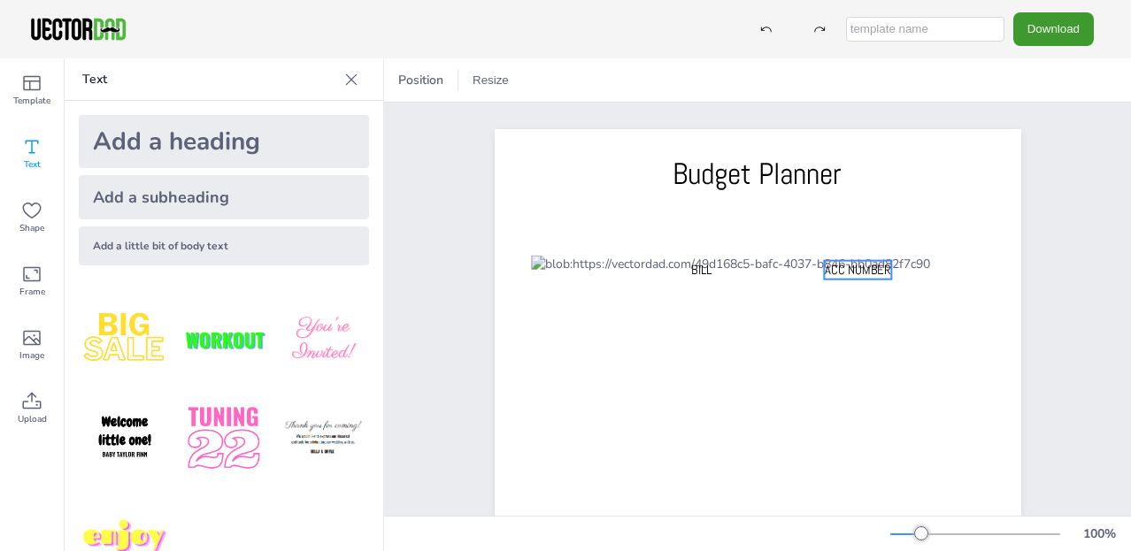
click at [839, 269] on span "ACC NUMBER" at bounding box center [857, 269] width 66 height 17
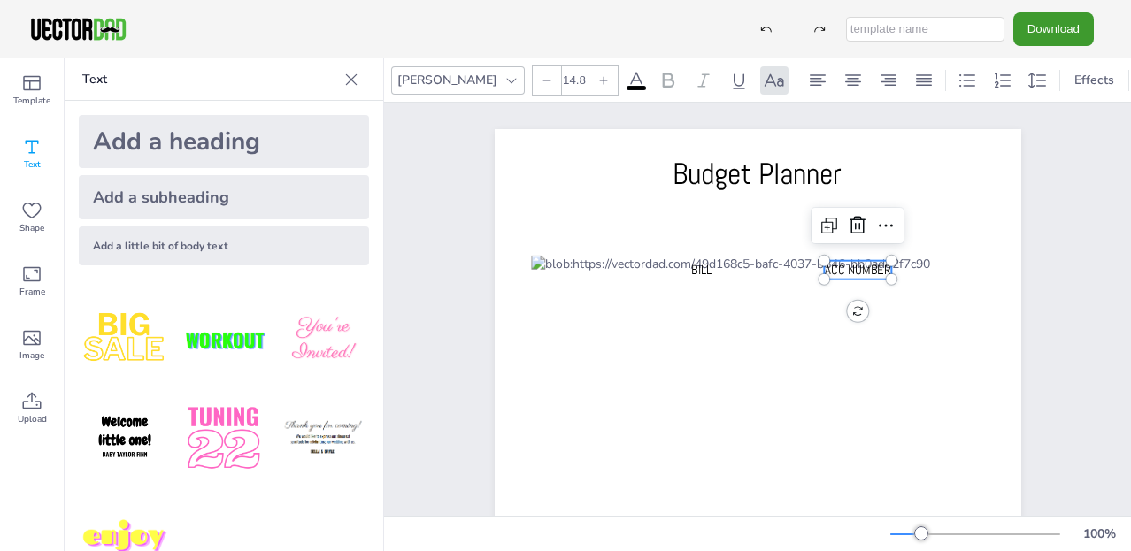
click at [838, 269] on span "ACC NUMBER" at bounding box center [857, 269] width 66 height 17
click at [839, 267] on span "ACC NUMBER" at bounding box center [857, 269] width 66 height 17
drag, startPoint x: 817, startPoint y: 277, endPoint x: 786, endPoint y: 279, distance: 31.0
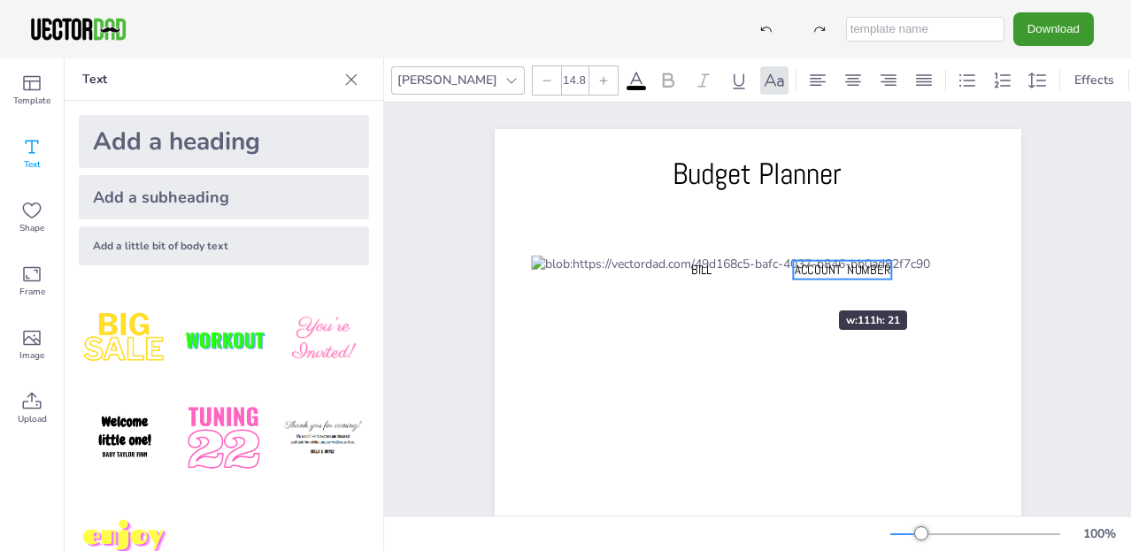
click at [786, 279] on div "Budget Planner BILL ACCOUNT NUMBER ACCOUNT NUMBER" at bounding box center [758, 501] width 527 height 745
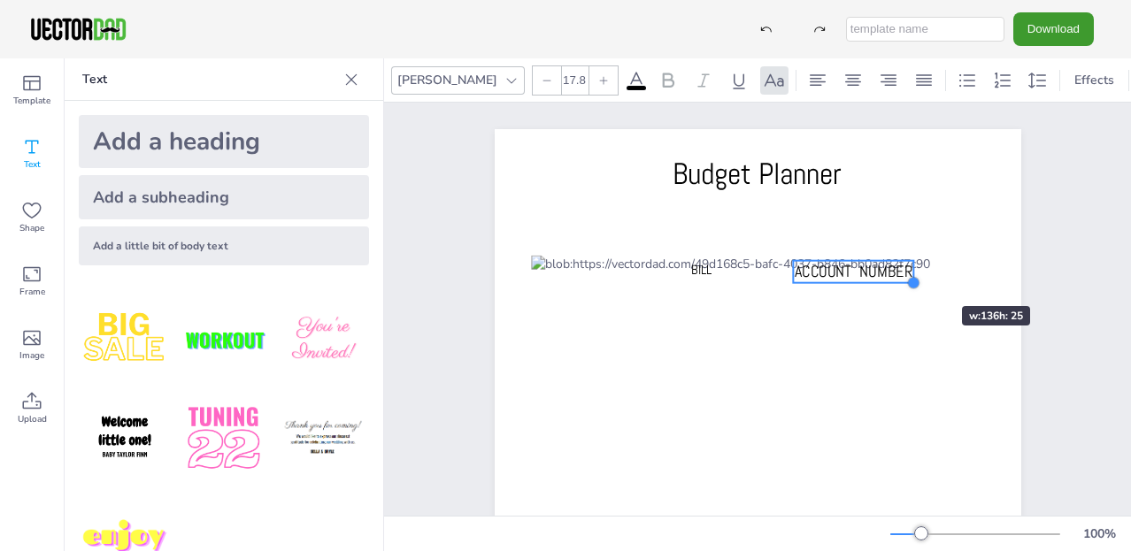
type input "17.7"
drag, startPoint x: 887, startPoint y: 275, endPoint x: 906, endPoint y: 274, distance: 19.5
click at [906, 274] on div "Budget Planner BILL ACCOUNT NUMBER ACCOUNT NUMBER" at bounding box center [758, 501] width 527 height 745
click at [804, 297] on div "ACCOUNT NUMBER" at bounding box center [852, 284] width 118 height 47
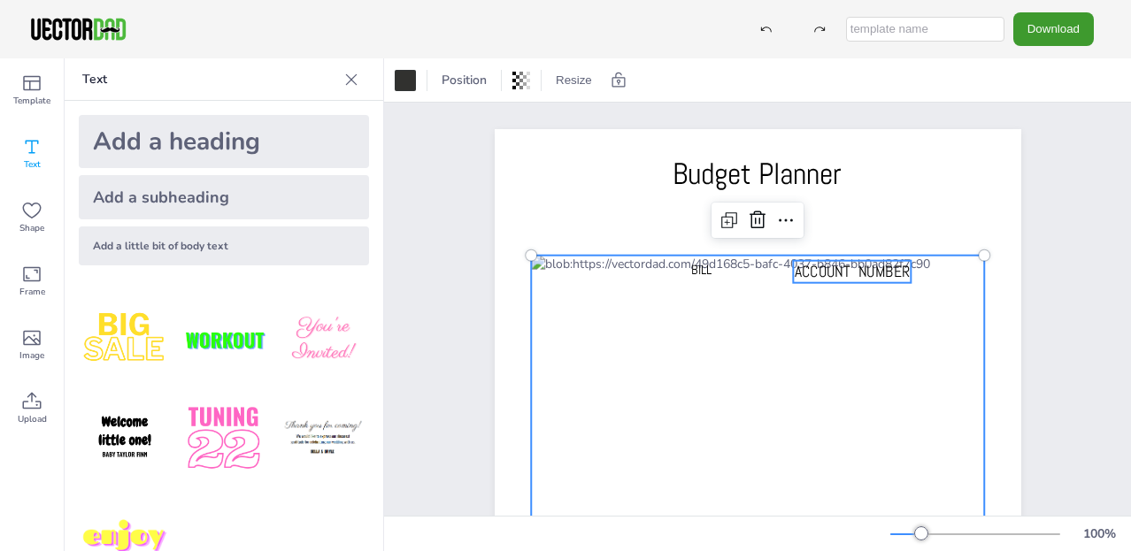
click at [819, 273] on span "ACCOUNT NUMBER" at bounding box center [851, 271] width 115 height 19
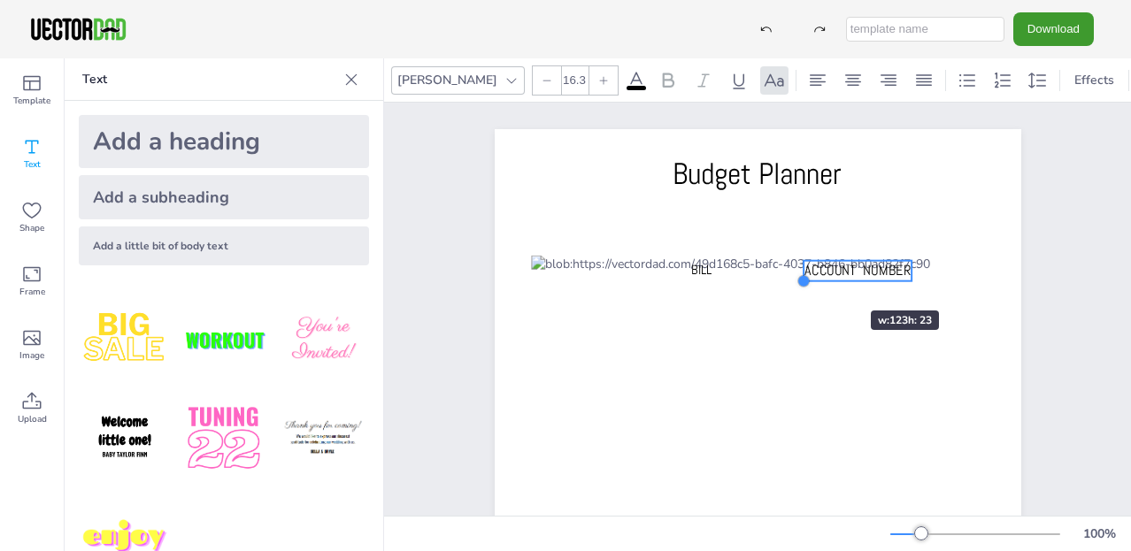
drag, startPoint x: 790, startPoint y: 281, endPoint x: 818, endPoint y: 279, distance: 27.5
click at [818, 279] on div "Budget Planner BILL ACCOUNT NUMBER" at bounding box center [758, 501] width 527 height 745
click at [834, 268] on span "ACCOUNT NUMBER" at bounding box center [854, 271] width 106 height 19
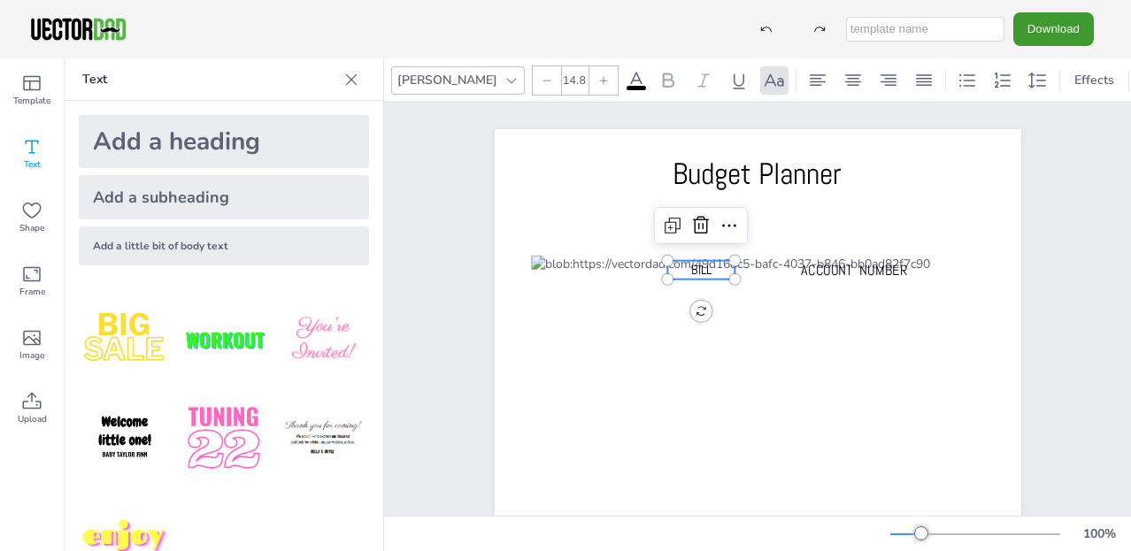
click at [679, 268] on p "BILL" at bounding box center [700, 270] width 67 height 19
drag, startPoint x: 661, startPoint y: 269, endPoint x: 628, endPoint y: 268, distance: 32.8
click at [628, 268] on div at bounding box center [634, 270] width 14 height 19
drag, startPoint x: 732, startPoint y: 271, endPoint x: 767, endPoint y: 270, distance: 35.4
click at [767, 270] on div at bounding box center [770, 270] width 14 height 19
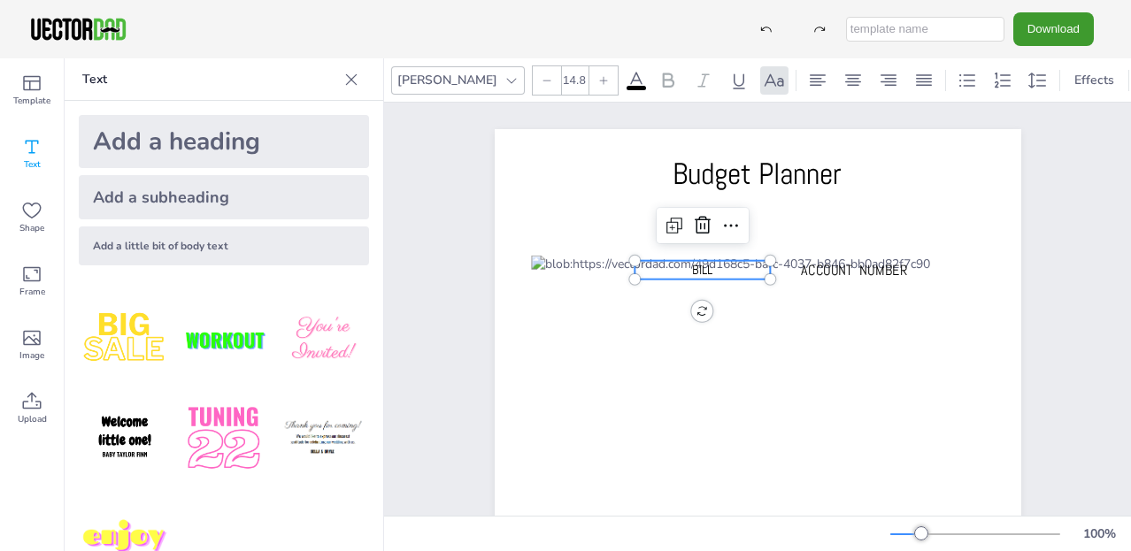
click at [598, 75] on icon at bounding box center [603, 80] width 11 height 11
type input "16.8"
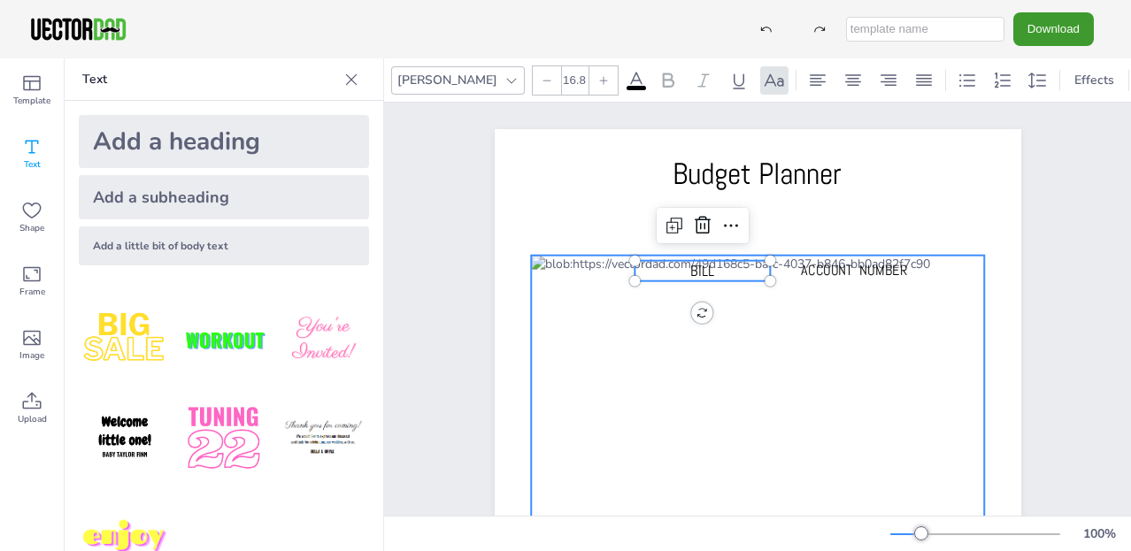
click at [750, 294] on div at bounding box center [758, 546] width 454 height 580
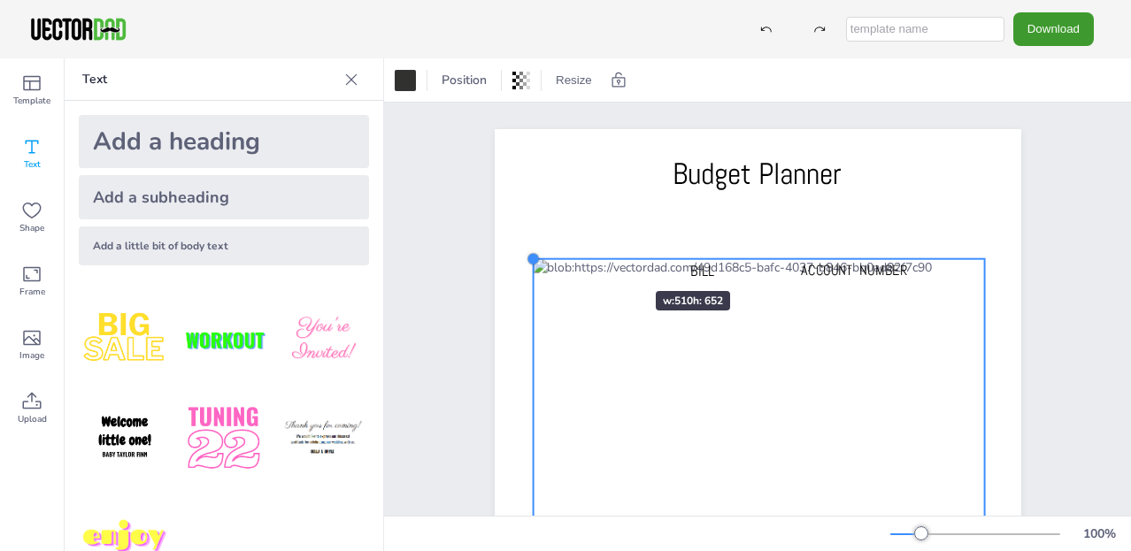
drag, startPoint x: 528, startPoint y: 257, endPoint x: 603, endPoint y: 259, distance: 74.4
click at [603, 259] on div "Budget Planner BILL ACCOUNT NUMBER" at bounding box center [758, 501] width 527 height 745
drag, startPoint x: 531, startPoint y: 261, endPoint x: 543, endPoint y: 260, distance: 12.4
click at [543, 260] on div "Budget Planner BILL ACCOUNT NUMBER" at bounding box center [758, 501] width 527 height 745
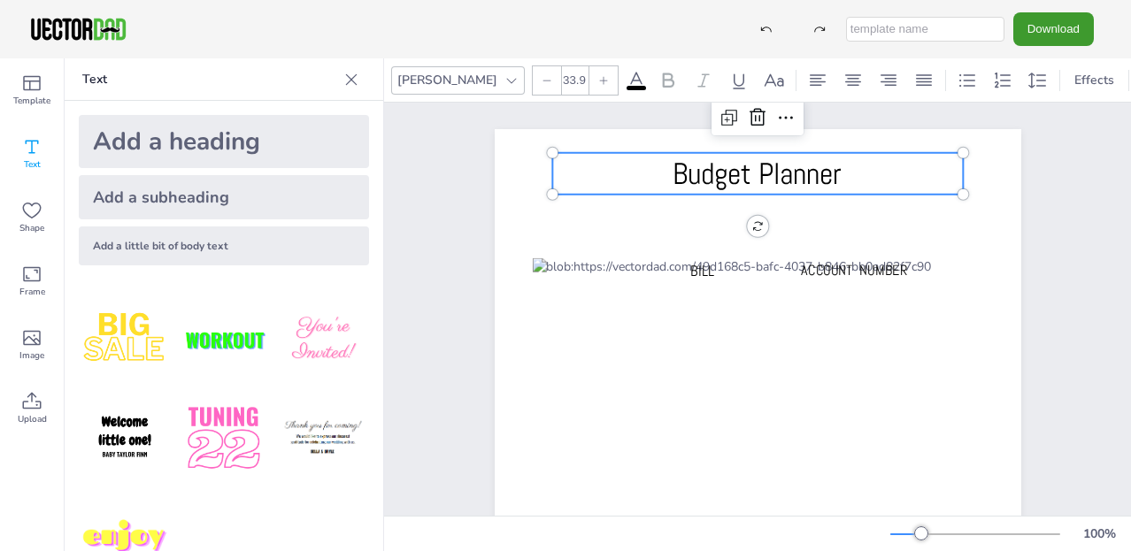
click at [575, 194] on p "Budget Planner" at bounding box center [757, 174] width 411 height 42
click at [858, 165] on p "Budget Planner" at bounding box center [757, 174] width 411 height 42
click at [842, 170] on p "Budget Planner" at bounding box center [757, 174] width 411 height 42
click at [702, 170] on span "MOUNTHLY BILLS" at bounding box center [757, 174] width 193 height 38
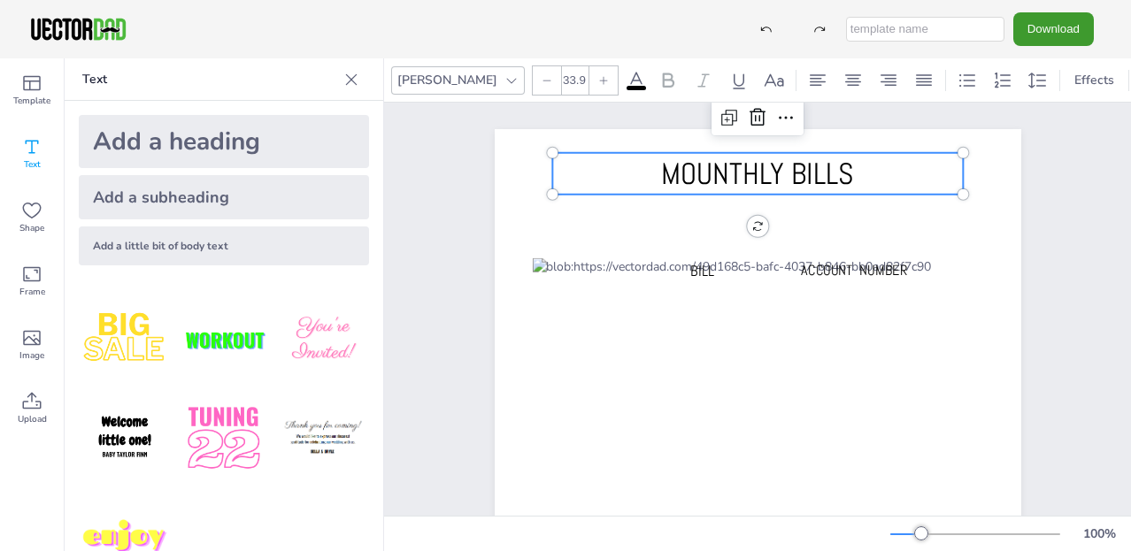
click at [598, 75] on icon at bounding box center [603, 80] width 11 height 11
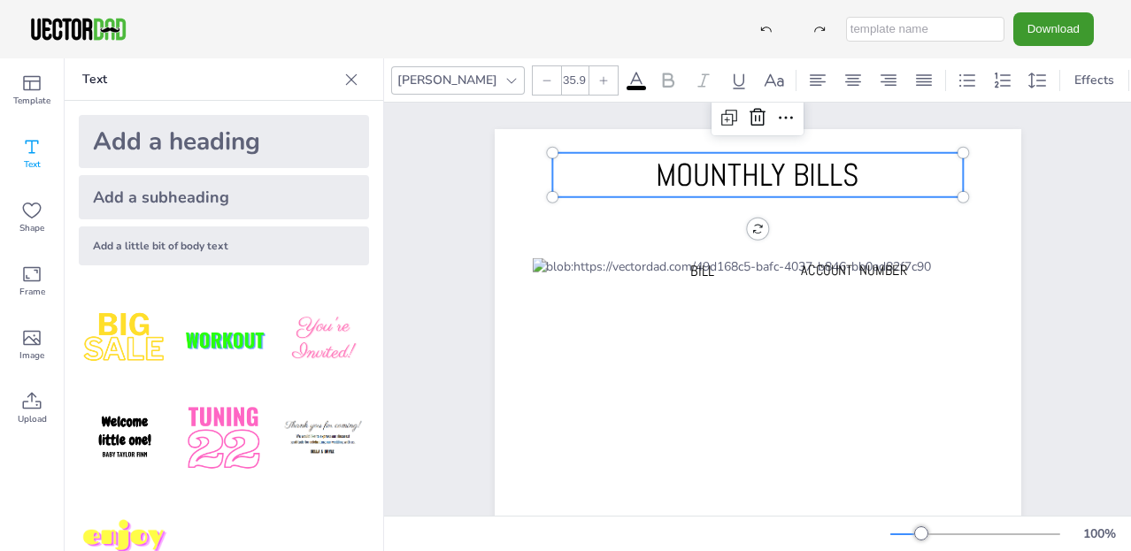
click at [598, 75] on icon at bounding box center [603, 80] width 11 height 11
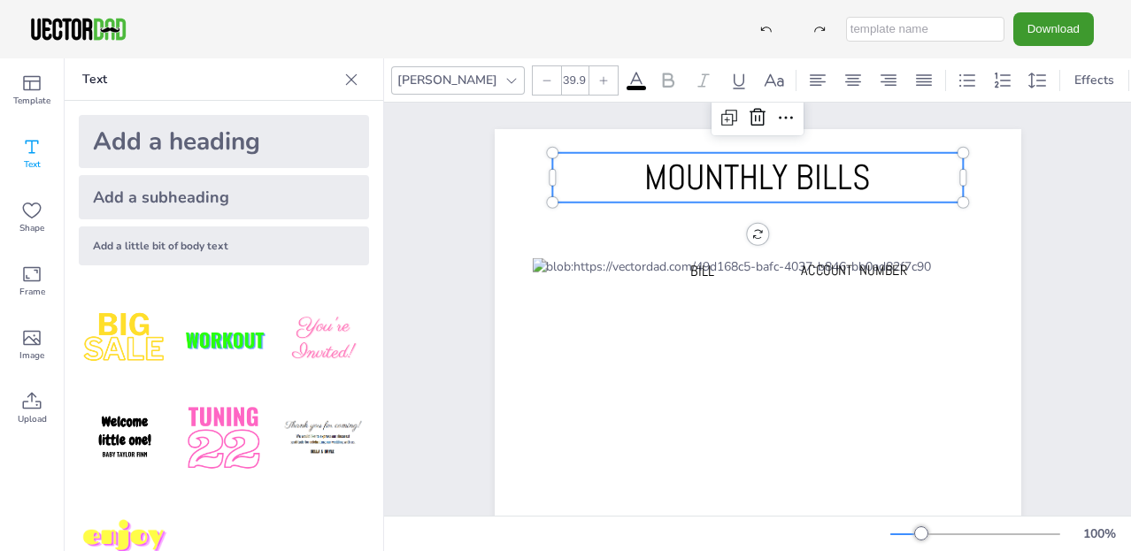
click at [598, 75] on icon at bounding box center [603, 80] width 11 height 11
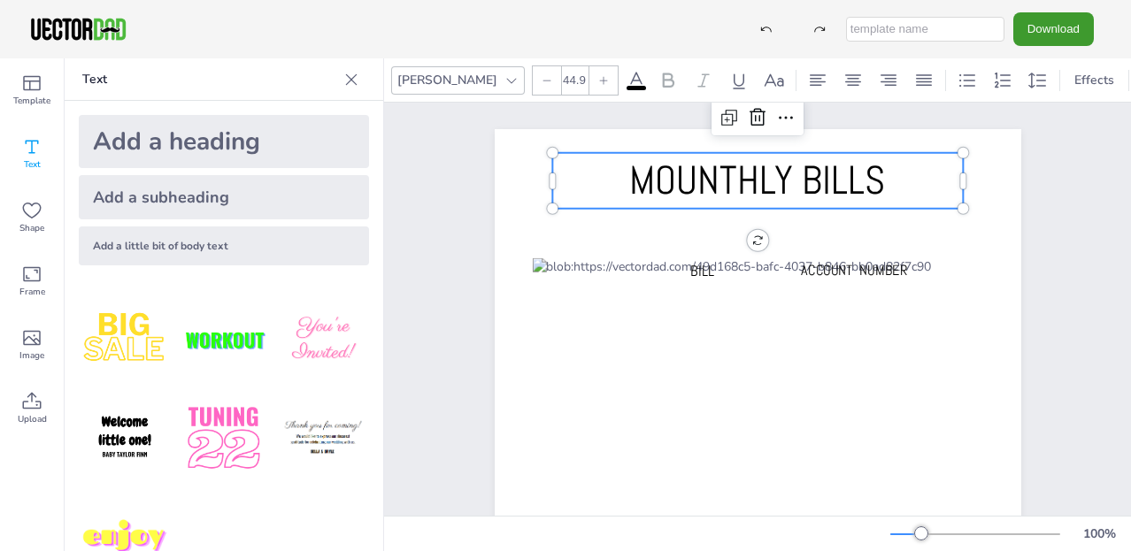
click at [598, 75] on icon at bounding box center [603, 80] width 11 height 11
type input "47.9"
click at [663, 73] on icon at bounding box center [669, 80] width 12 height 15
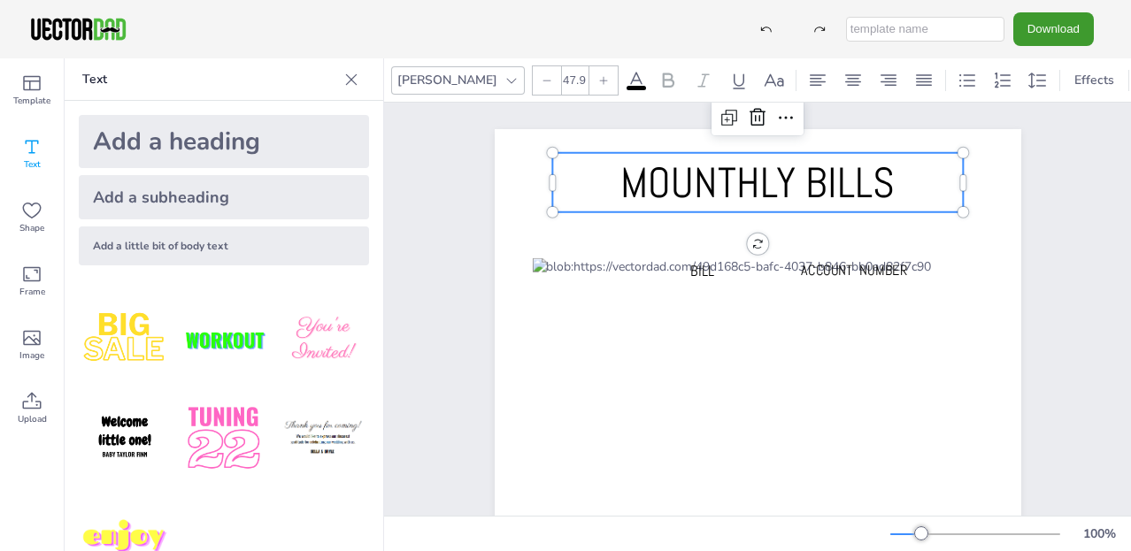
click at [663, 73] on icon at bounding box center [669, 80] width 12 height 15
click at [596, 183] on p "MOUNTHLY BILLS" at bounding box center [758, 182] width 411 height 59
click at [663, 73] on icon at bounding box center [669, 80] width 12 height 15
click at [442, 155] on div "MOUNTHLY [PERSON_NAME] ACCOUNT NUMBER" at bounding box center [758, 502] width 679 height 798
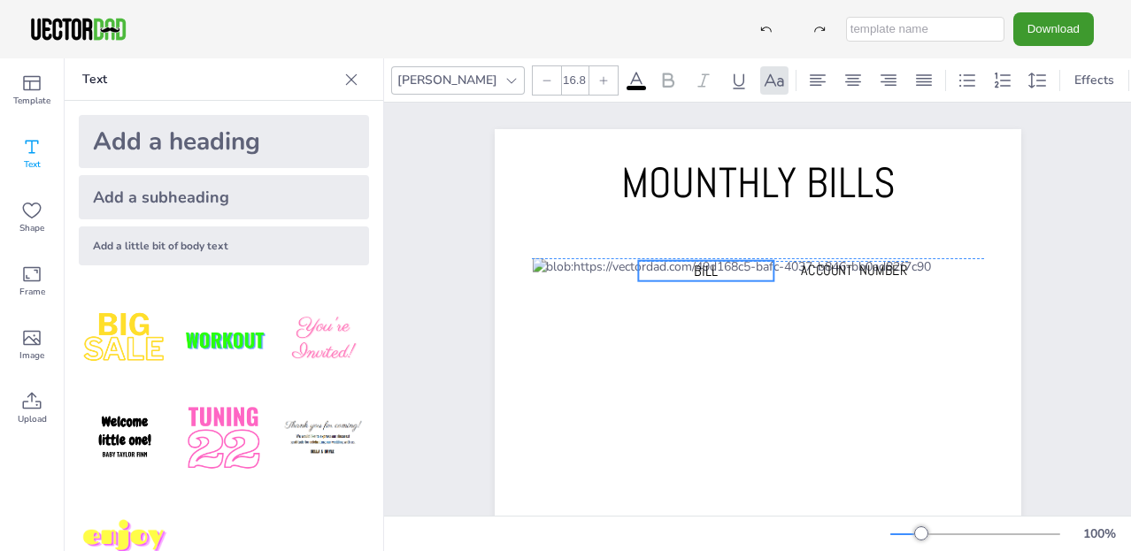
click at [704, 266] on span "BILL" at bounding box center [706, 271] width 24 height 19
click at [825, 271] on span "ACCOUNT NUMBER" at bounding box center [854, 271] width 106 height 19
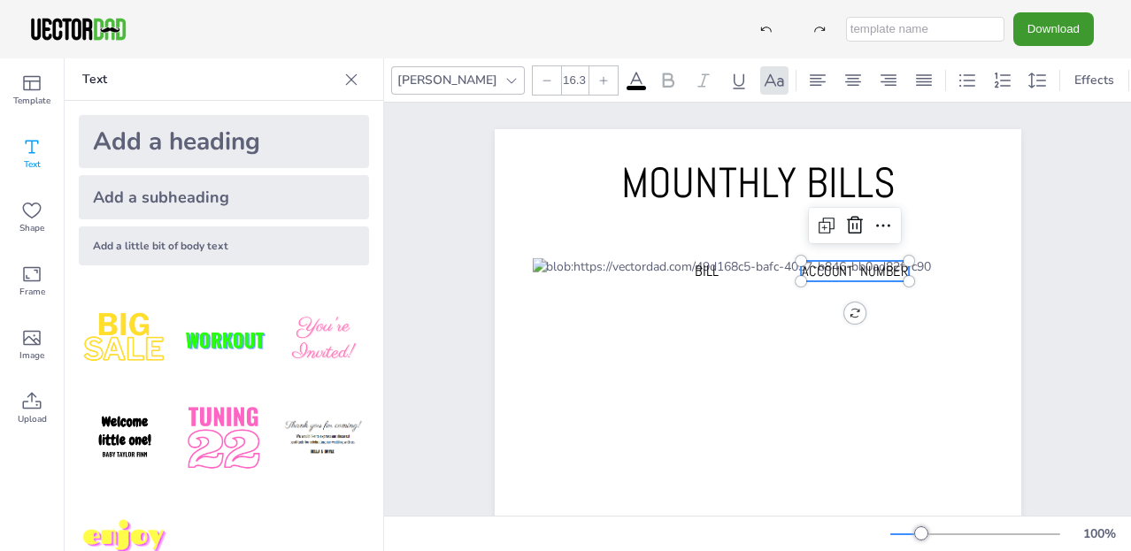
click at [598, 75] on icon at bounding box center [603, 80] width 11 height 11
click at [542, 75] on icon at bounding box center [547, 80] width 11 height 11
click at [704, 267] on span "BILL" at bounding box center [707, 271] width 24 height 19
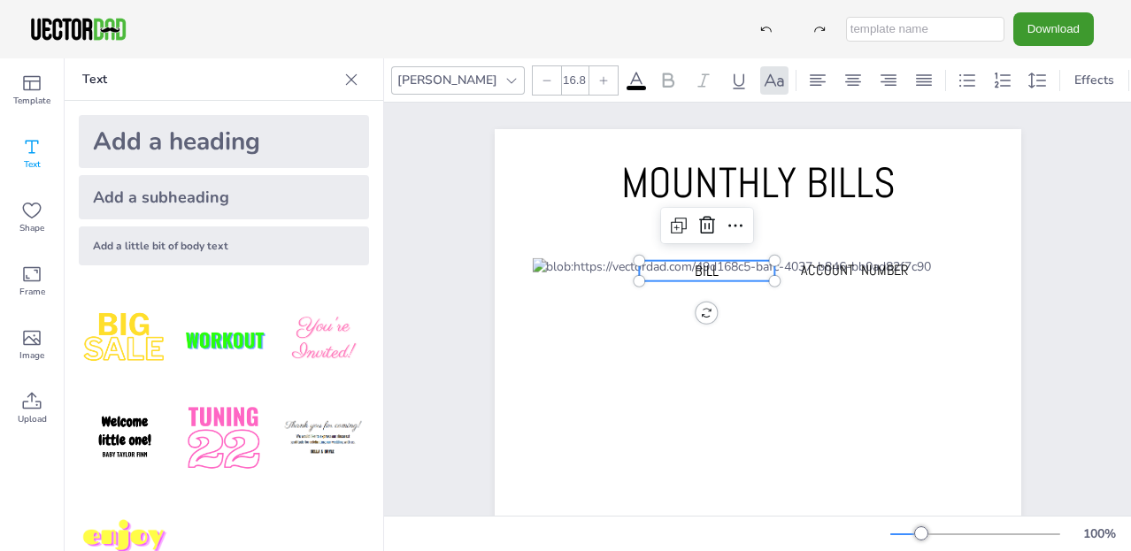
click at [542, 75] on icon at bounding box center [547, 80] width 11 height 11
click at [598, 75] on icon at bounding box center [603, 80] width 11 height 11
drag, startPoint x: 634, startPoint y: 281, endPoint x: 643, endPoint y: 280, distance: 9.9
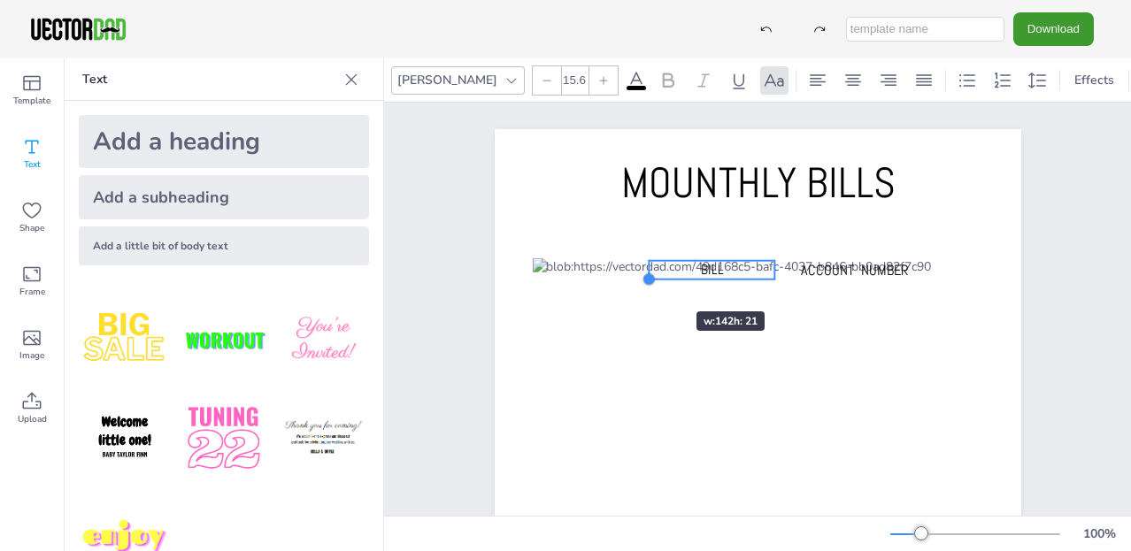
click at [643, 280] on div at bounding box center [649, 280] width 14 height 14
type input "16.3"
click at [637, 279] on div at bounding box center [642, 280] width 14 height 14
click at [736, 269] on p "BILL" at bounding box center [706, 272] width 132 height 20
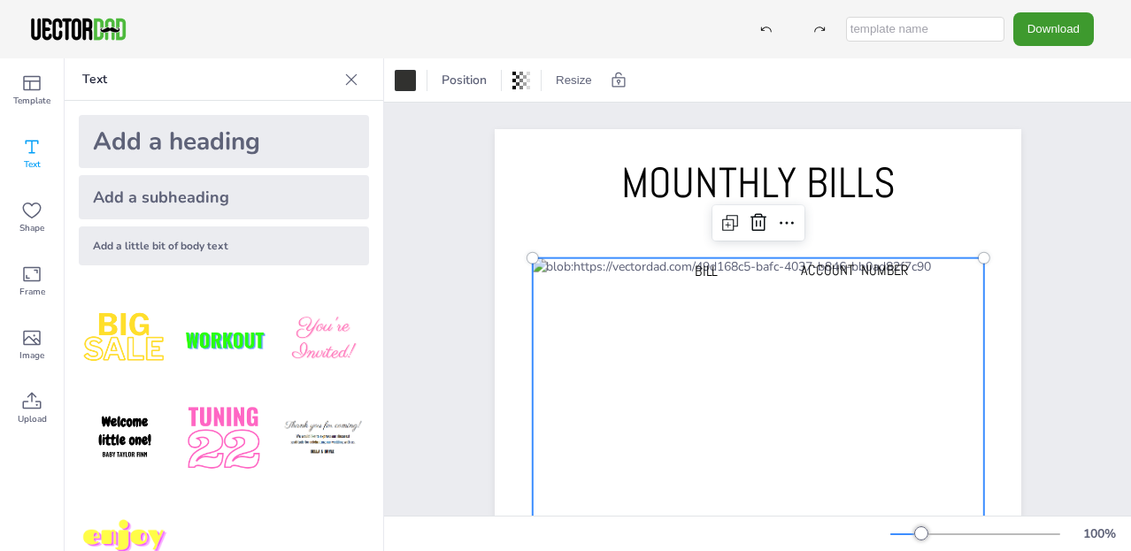
click at [727, 296] on div at bounding box center [758, 547] width 452 height 578
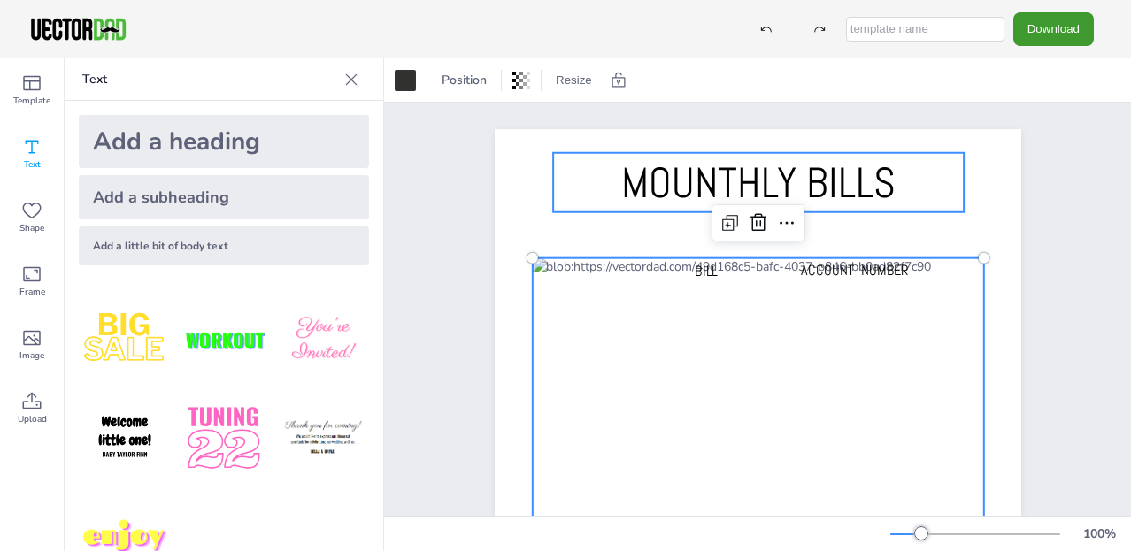
click at [558, 194] on p "MOUNTHLY BILLS" at bounding box center [758, 182] width 411 height 59
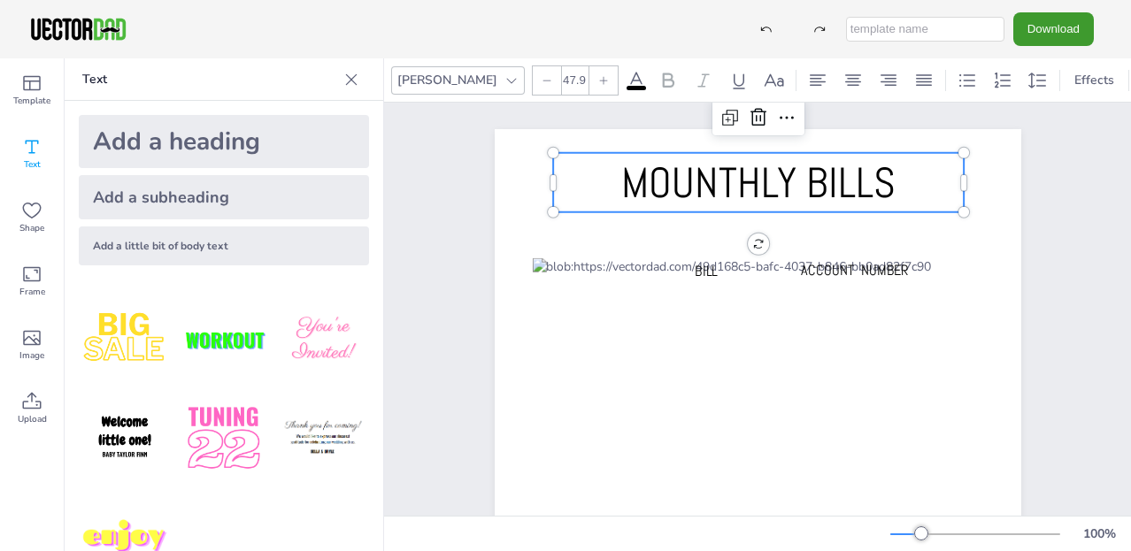
click at [435, 207] on div "MOUNTHLY [PERSON_NAME] ACCOUNT NUMBER" at bounding box center [758, 502] width 679 height 798
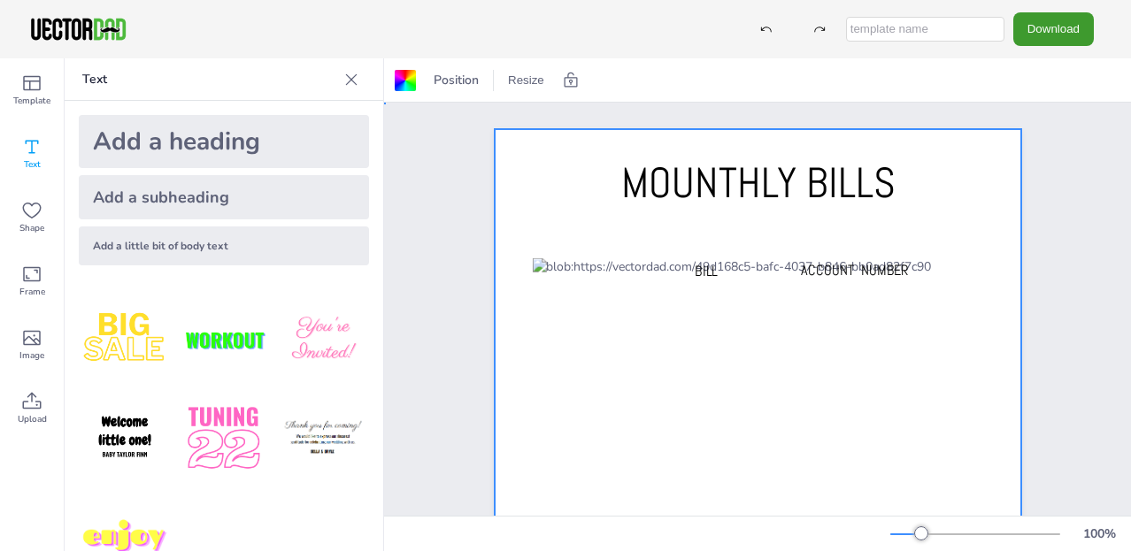
click at [535, 173] on div at bounding box center [758, 501] width 527 height 745
click at [535, 174] on div at bounding box center [758, 501] width 527 height 745
click at [539, 177] on div at bounding box center [758, 501] width 527 height 745
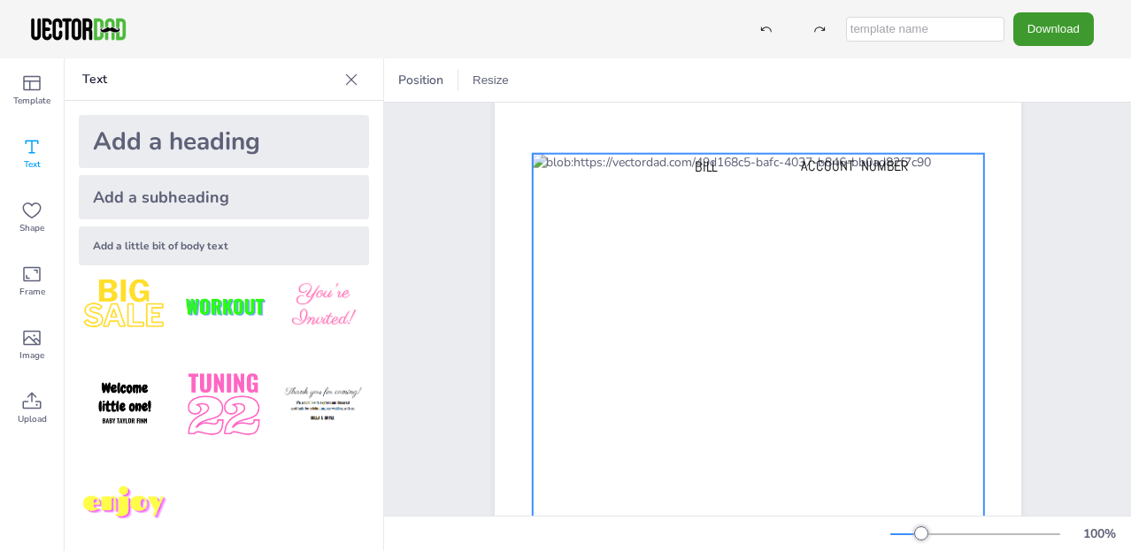
scroll to position [1, 0]
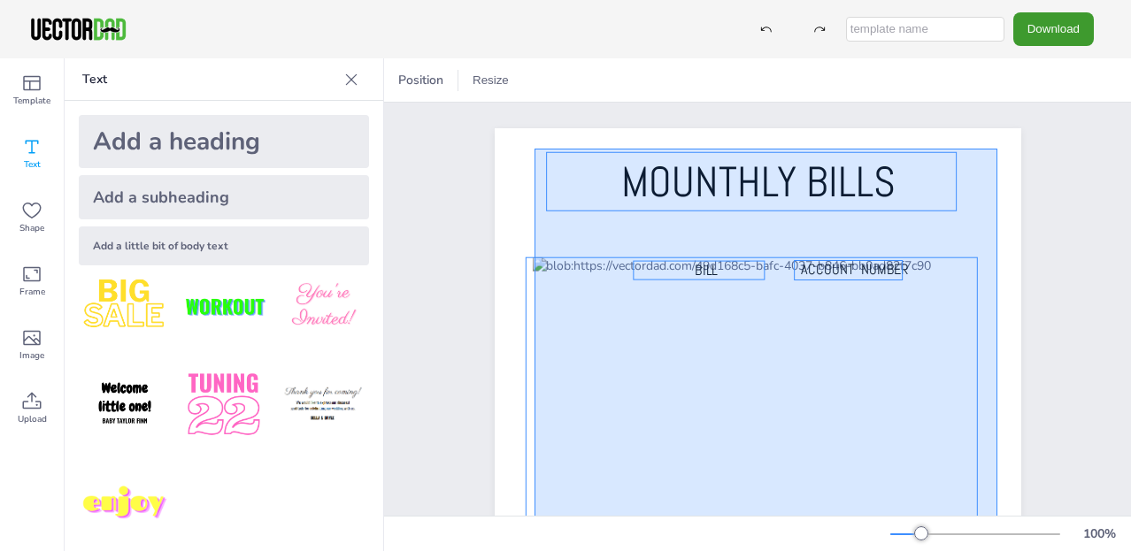
drag, startPoint x: 535, startPoint y: 148, endPoint x: 997, endPoint y: 558, distance: 618.1
click at [997, 550] on html "Download Template Text Shape Frame Image Upload Text Add a heading Add a subhea…" at bounding box center [565, 275] width 1131 height 551
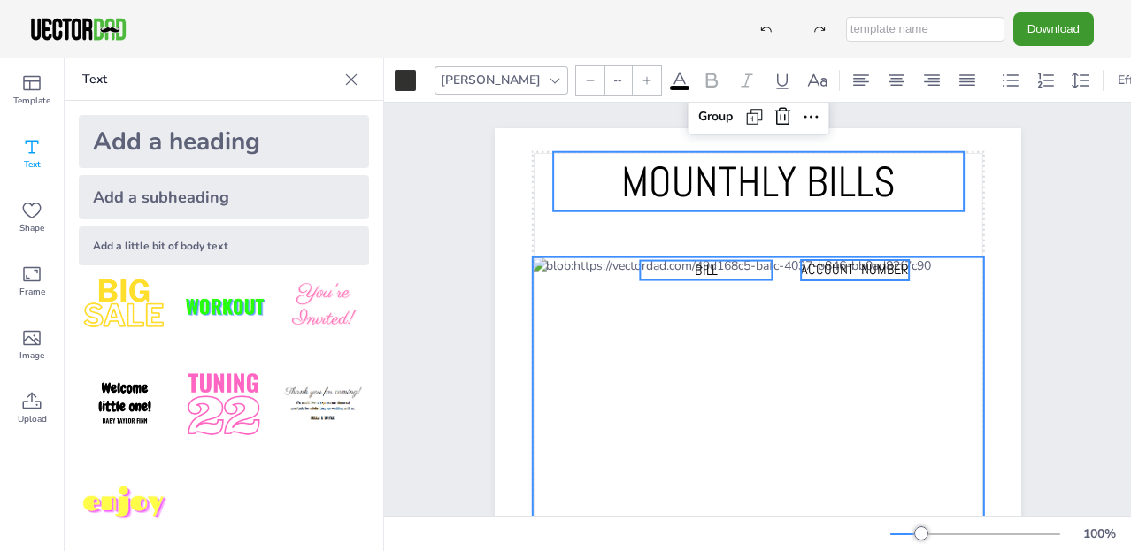
click at [1081, 257] on div "MOUNTHLY [PERSON_NAME] ACCOUNT NUMBER Group" at bounding box center [758, 501] width 679 height 798
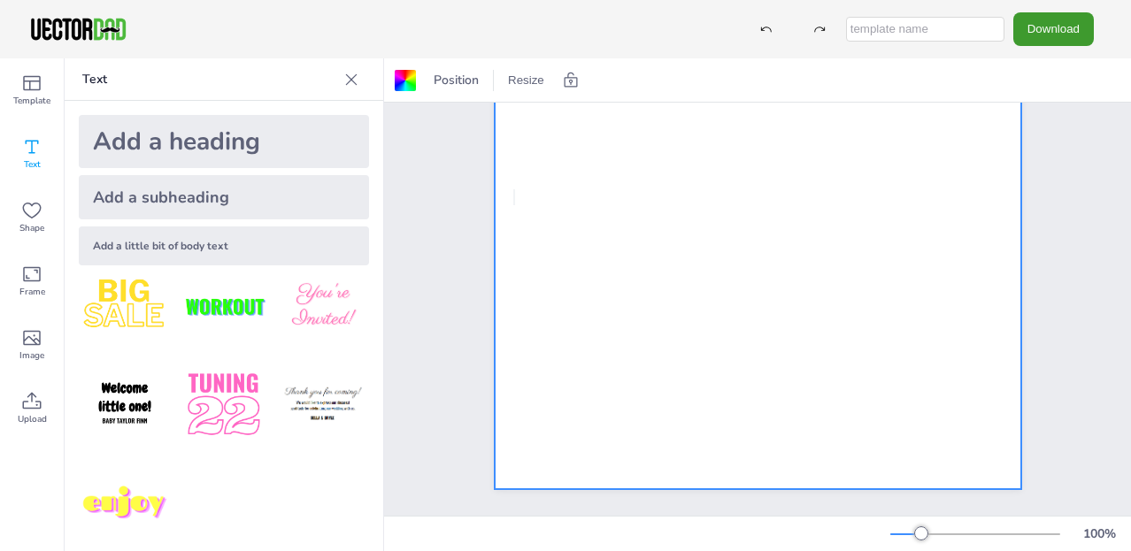
scroll to position [398, 0]
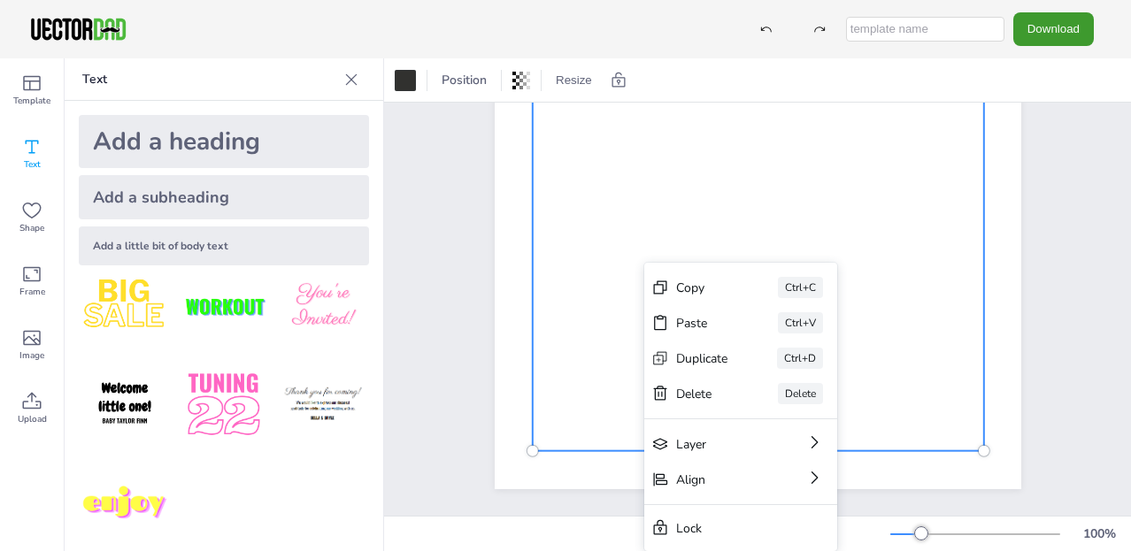
click at [451, 455] on div "MOUNTHLY [PERSON_NAME] ACCOUNT NUMBER" at bounding box center [758, 117] width 679 height 798
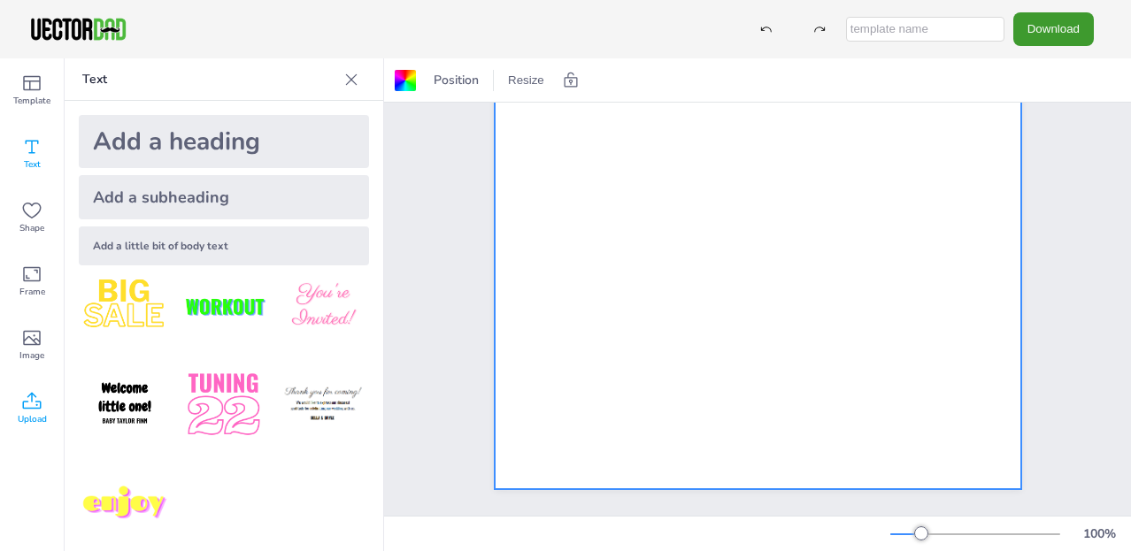
click at [32, 405] on icon at bounding box center [31, 401] width 21 height 21
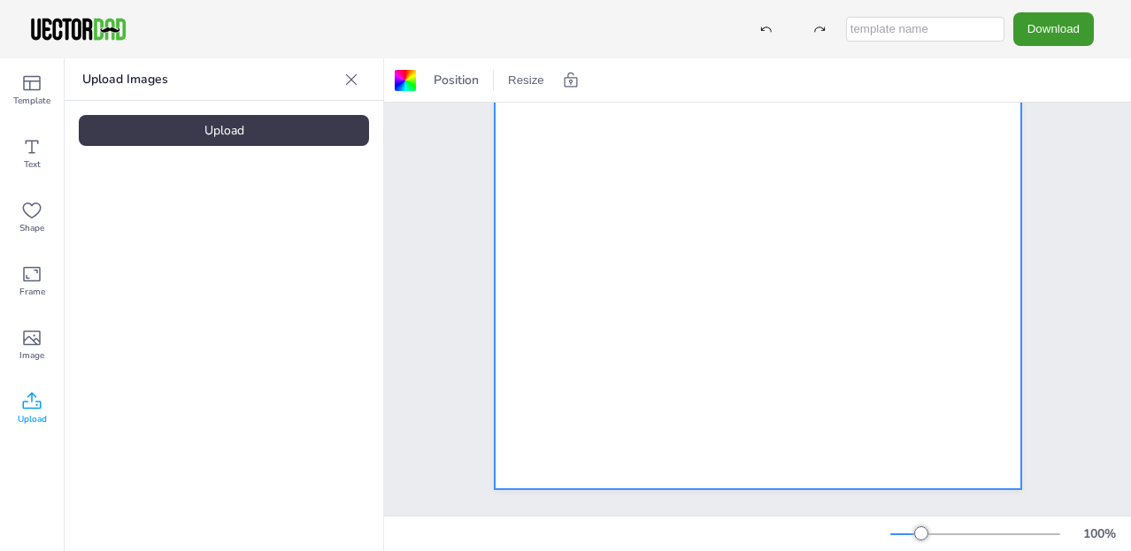
click at [251, 127] on div "Upload" at bounding box center [224, 130] width 290 height 31
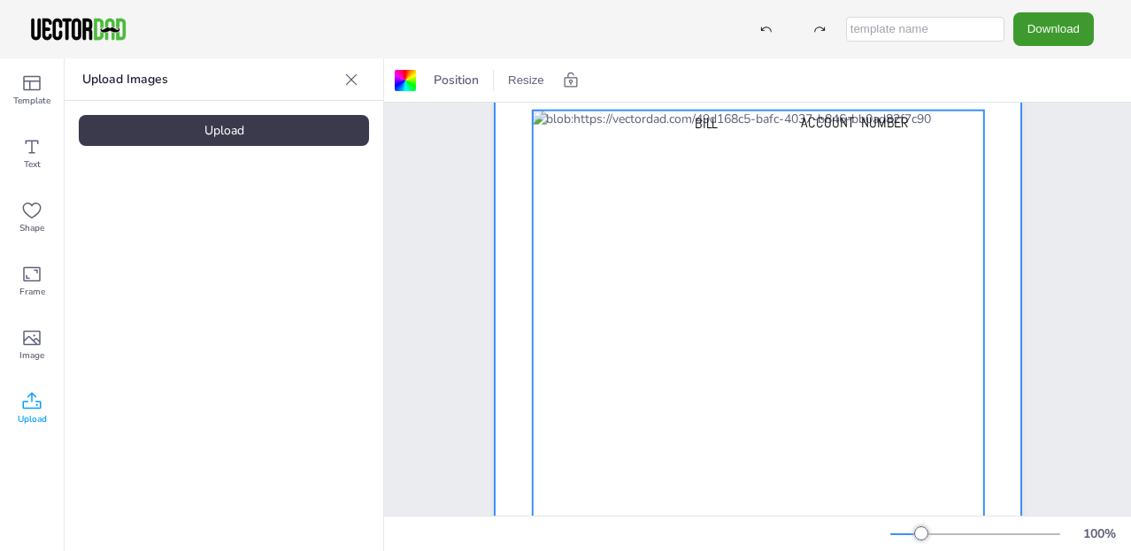
scroll to position [0, 0]
